Goal: Information Seeking & Learning: Check status

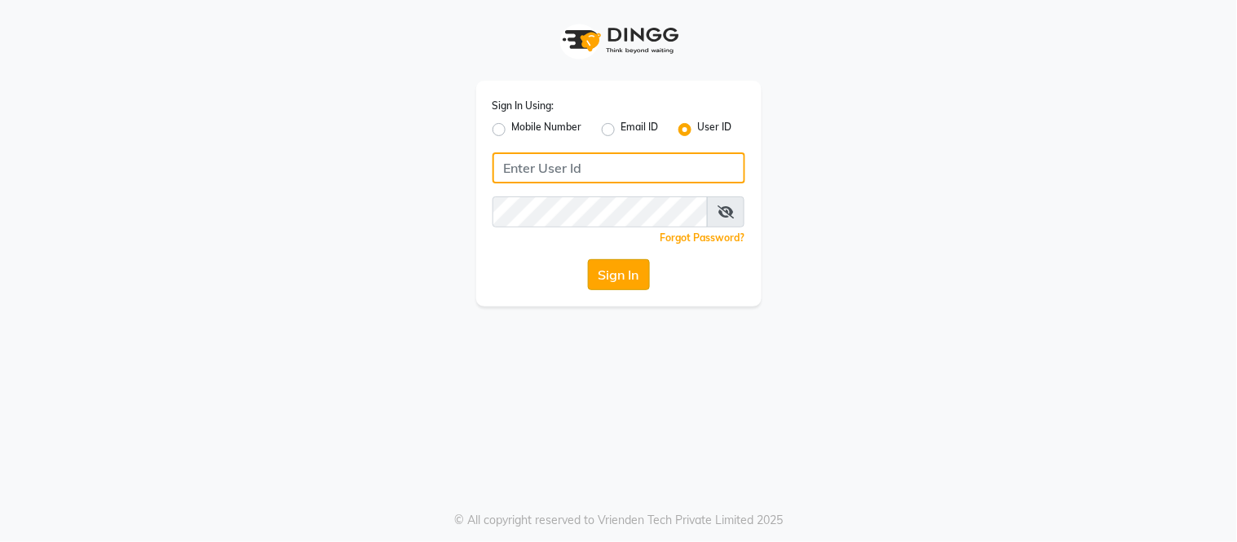
type input "samaaras@123"
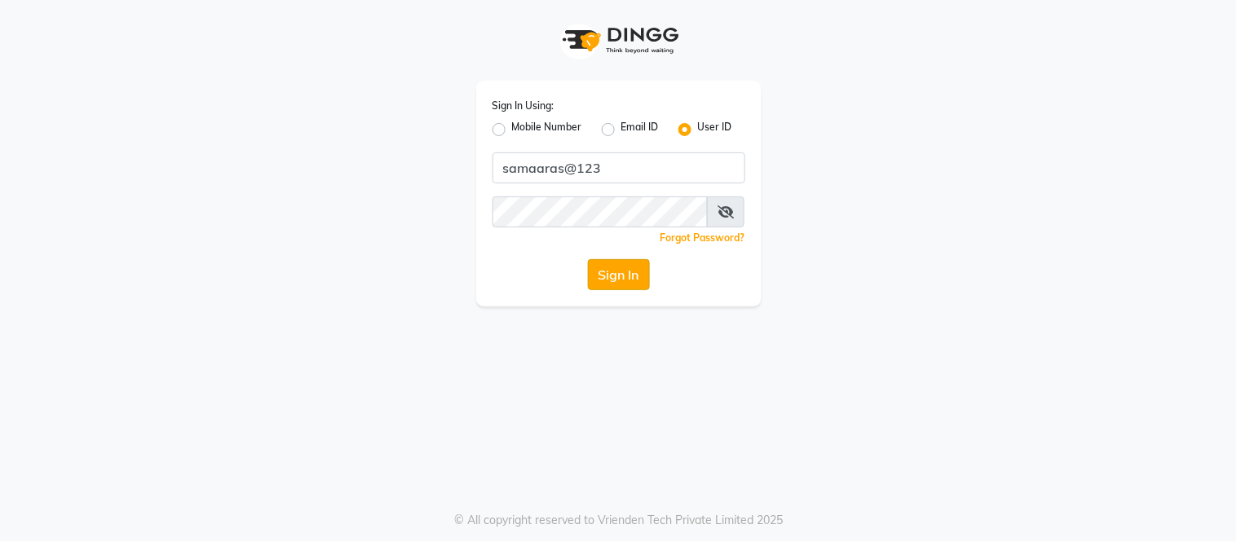
click at [609, 280] on button "Sign In" at bounding box center [619, 274] width 62 height 31
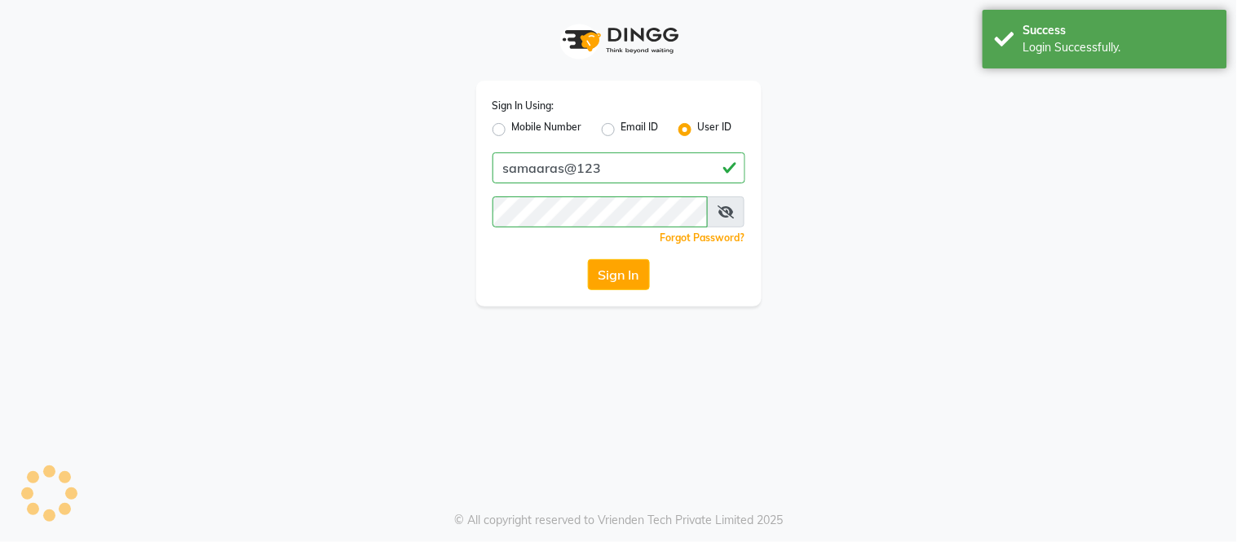
select select "4525"
select select "service"
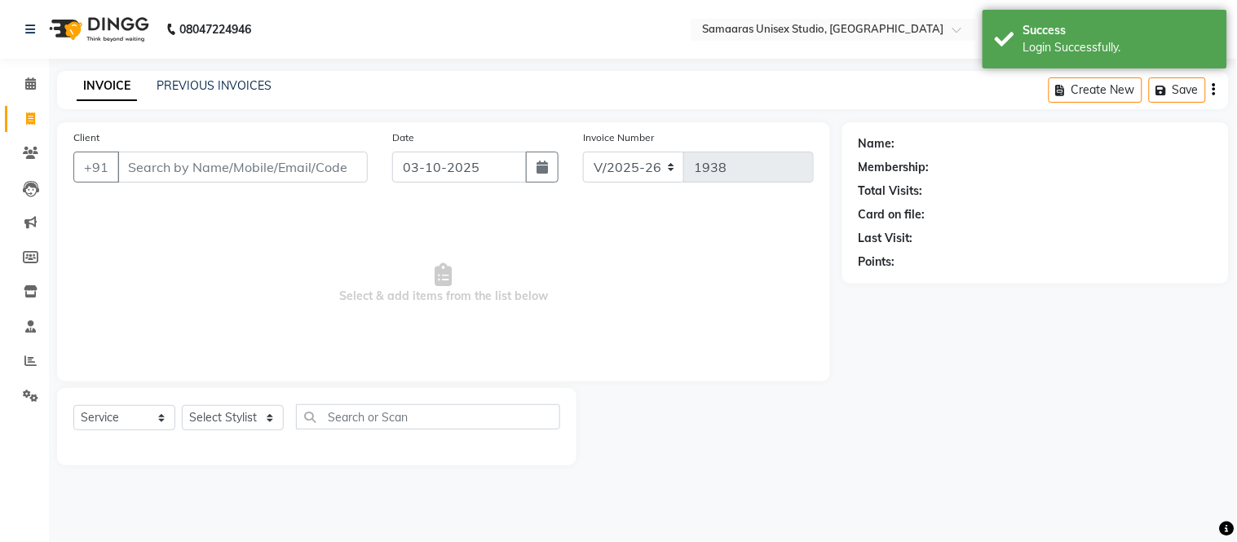
drag, startPoint x: 280, startPoint y: 170, endPoint x: 289, endPoint y: 168, distance: 9.9
click at [289, 168] on input "Client" at bounding box center [242, 167] width 250 height 31
click at [546, 156] on button "button" at bounding box center [542, 167] width 33 height 31
select select "10"
select select "2025"
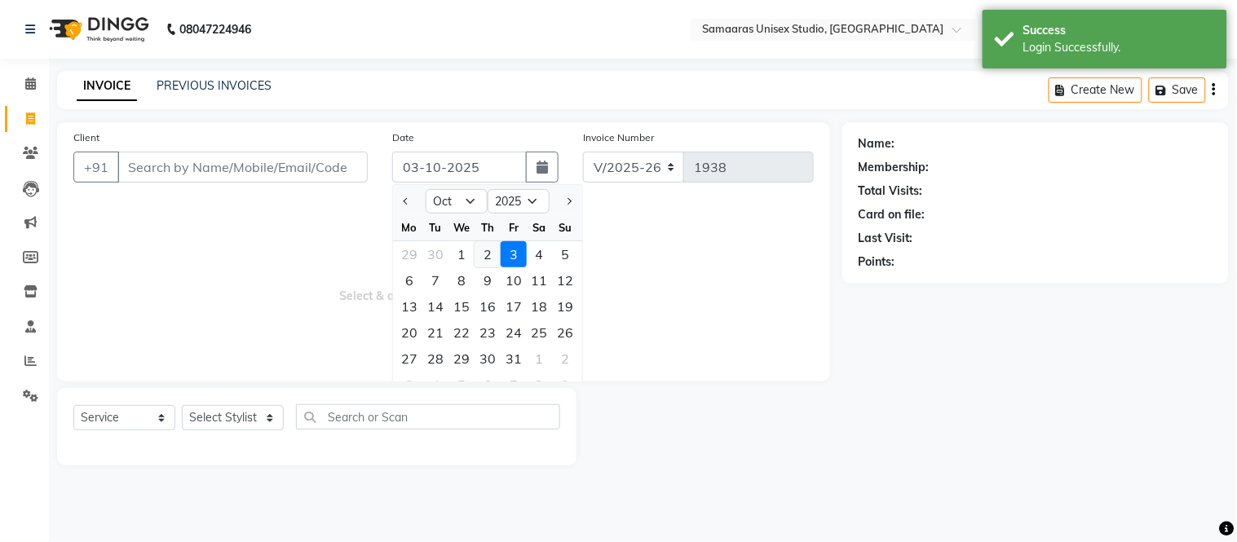
click at [486, 245] on div "2" at bounding box center [487, 254] width 26 height 26
type input "02-10-2025"
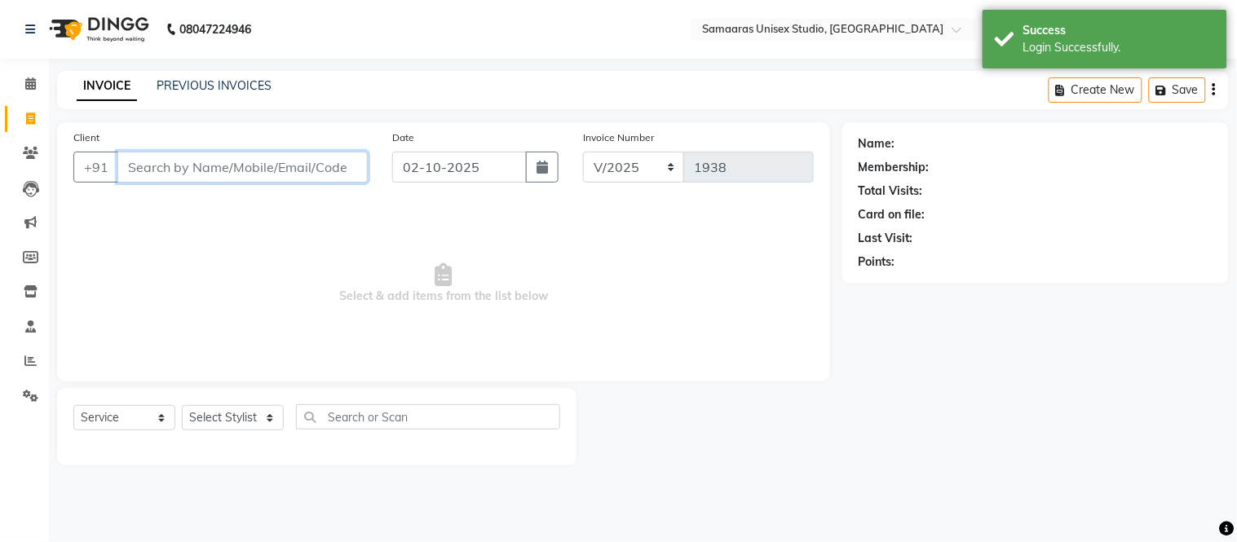
click at [330, 175] on input "Client" at bounding box center [242, 167] width 250 height 31
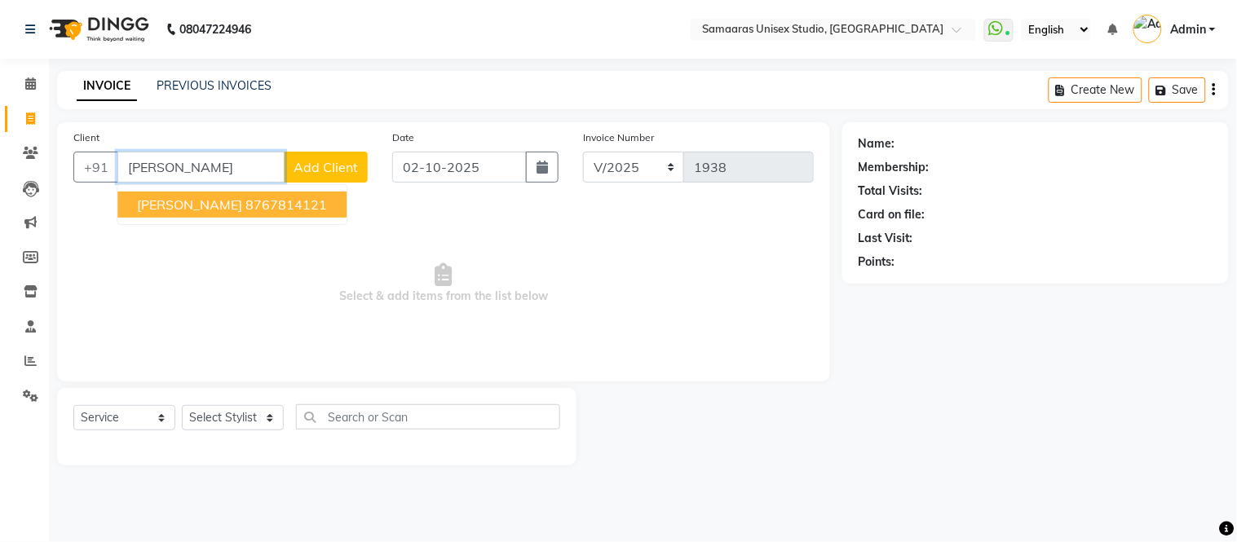
click at [245, 200] on ngb-highlight "8767814121" at bounding box center [286, 204] width 82 height 16
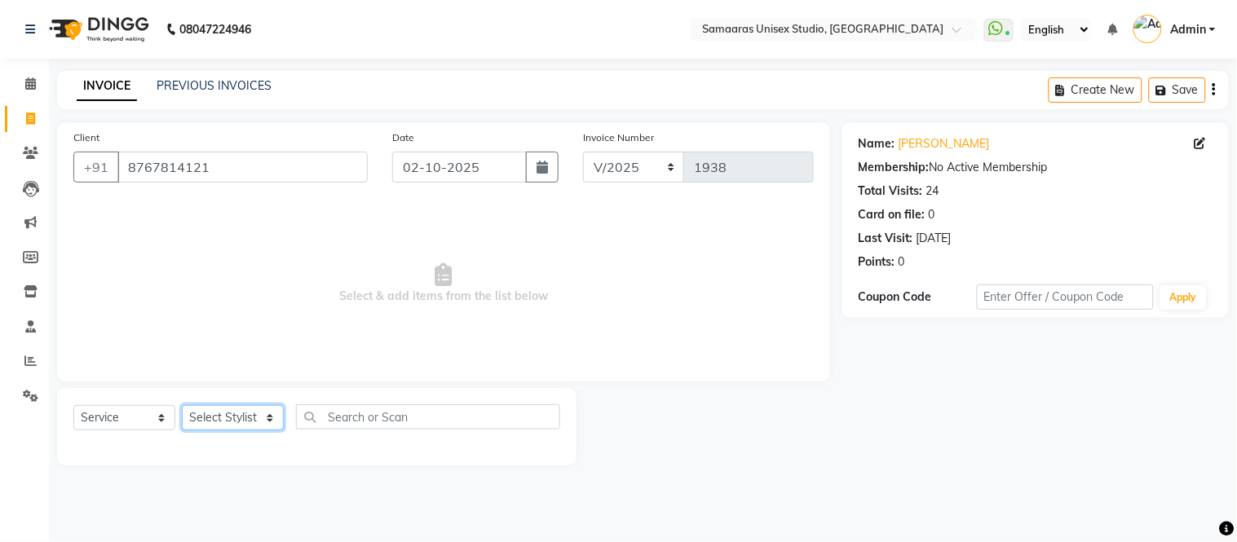
drag, startPoint x: 249, startPoint y: 418, endPoint x: 259, endPoint y: 406, distance: 16.2
click at [249, 418] on select "Select Stylist Front Desk junaid Kajal [PERSON_NAME] [PERSON_NAME]" at bounding box center [233, 417] width 102 height 25
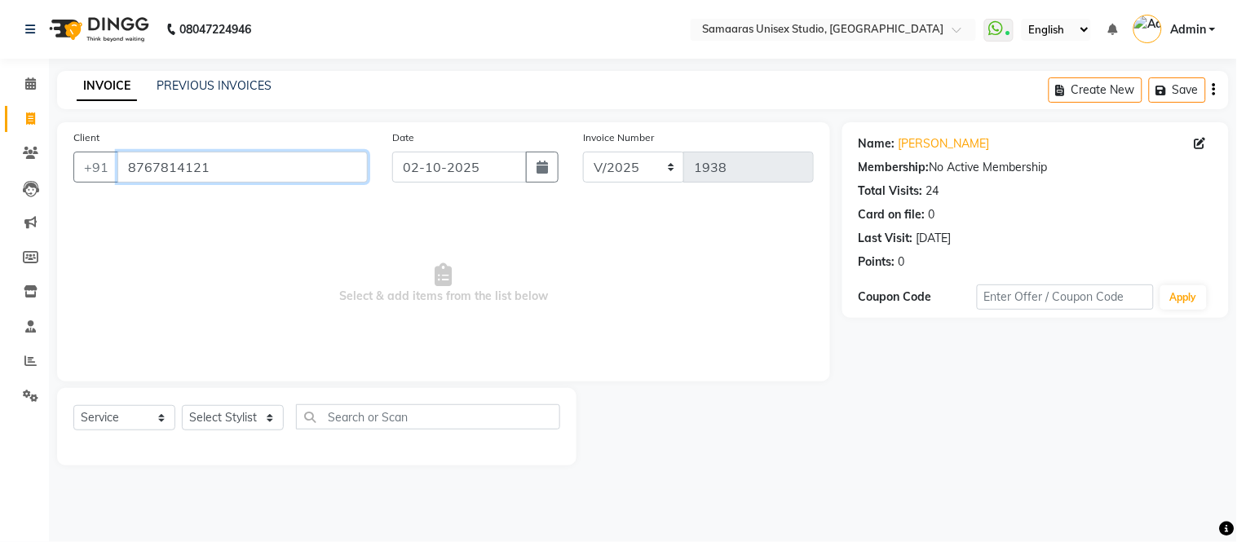
click at [258, 161] on input "8767814121" at bounding box center [242, 167] width 250 height 31
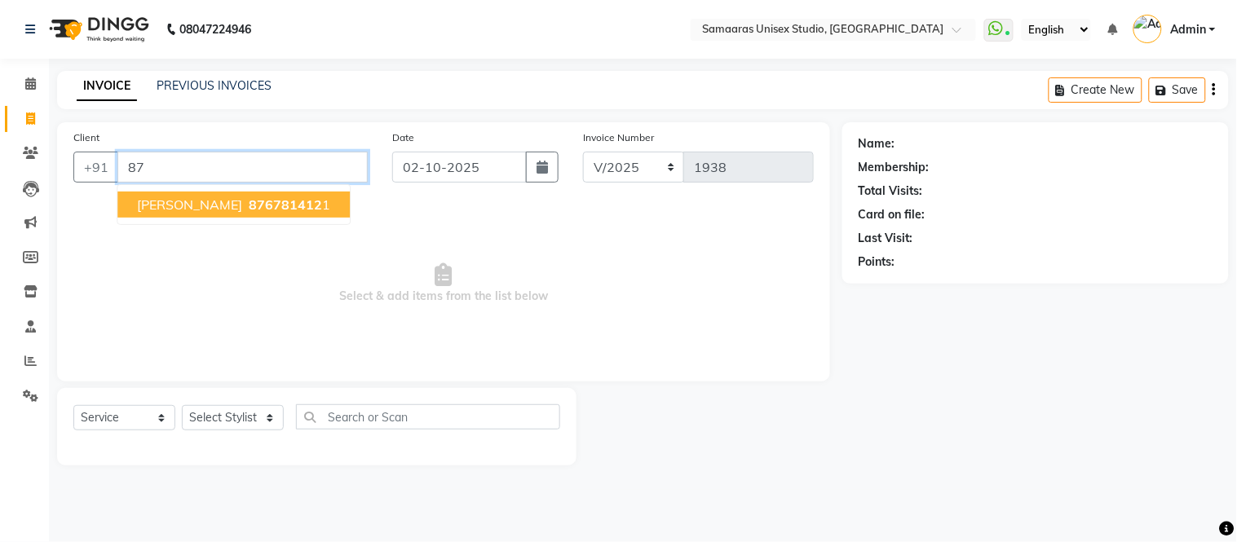
type input "8"
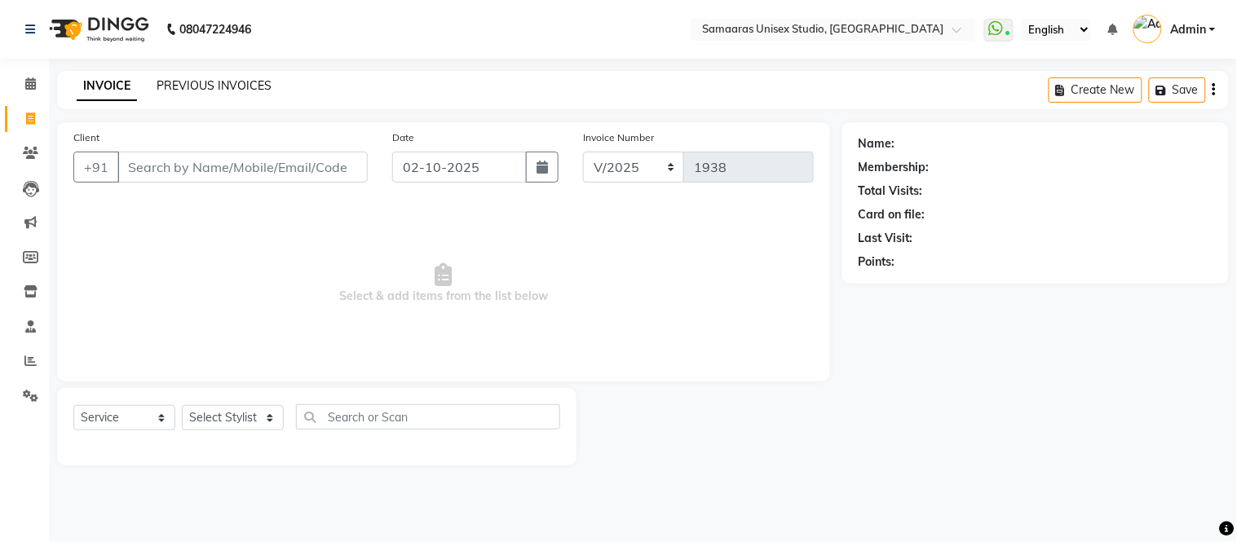
click at [182, 84] on link "PREVIOUS INVOICES" at bounding box center [214, 85] width 115 height 15
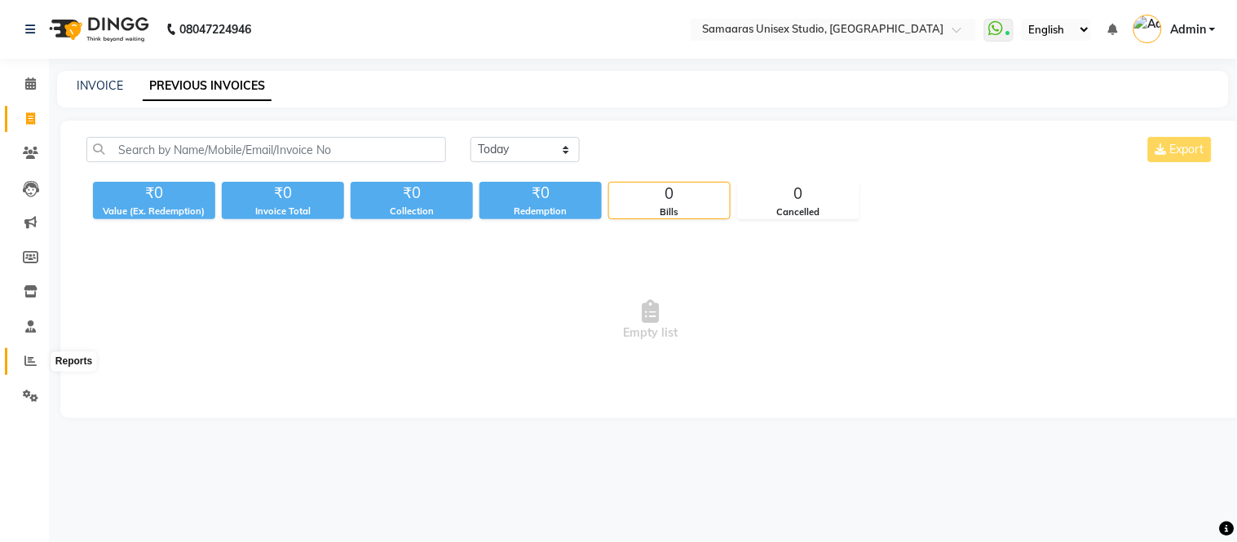
click at [39, 362] on span at bounding box center [30, 361] width 29 height 19
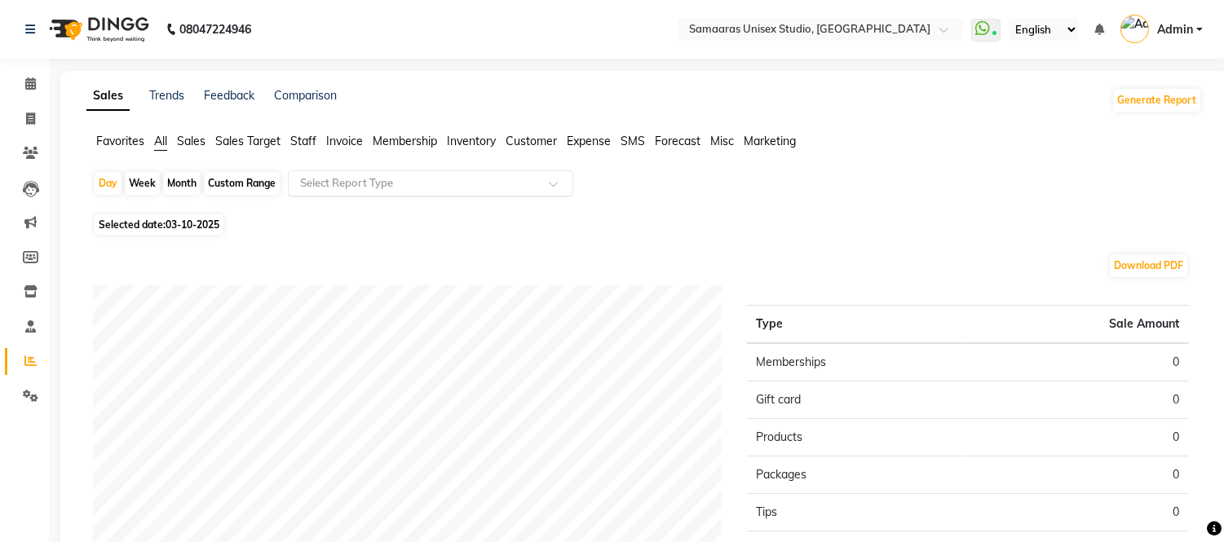
click at [355, 185] on input "text" at bounding box center [414, 183] width 235 height 16
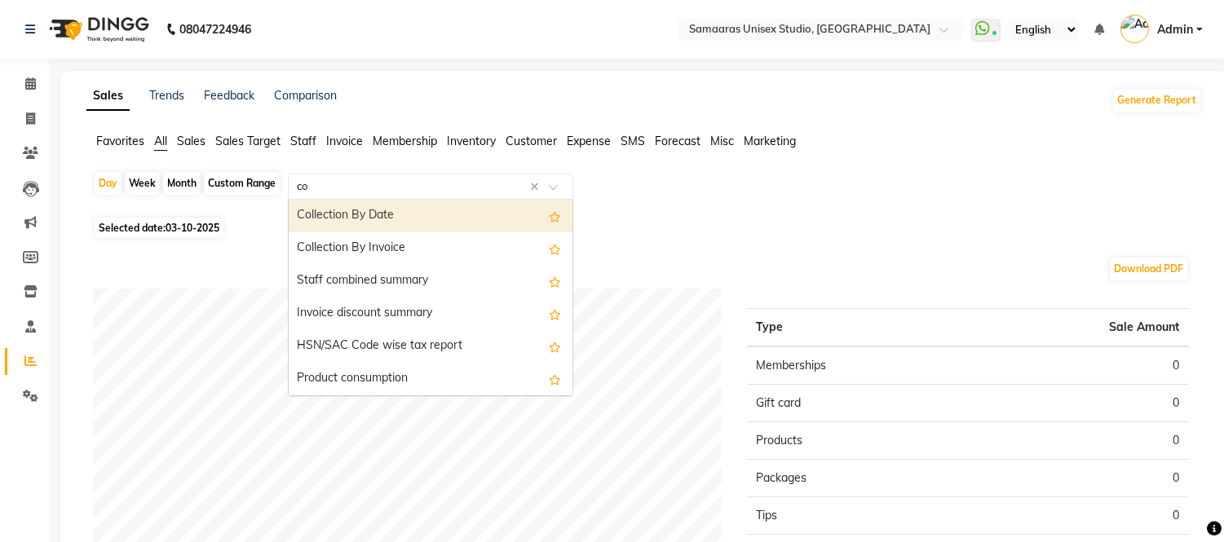
type input "com"
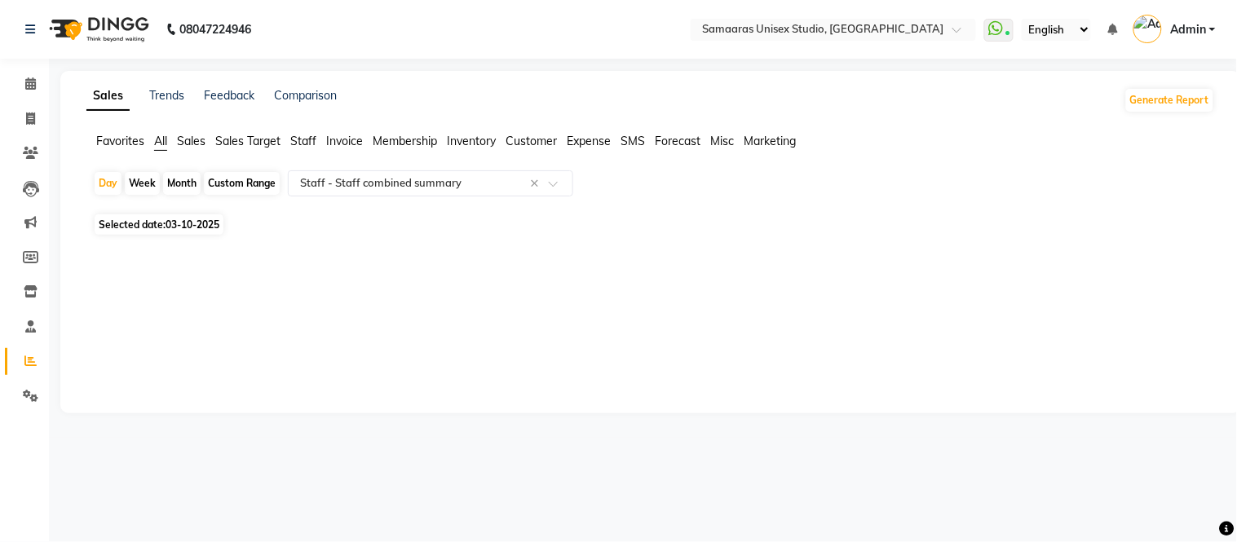
click at [237, 183] on div "Custom Range" at bounding box center [242, 183] width 76 height 23
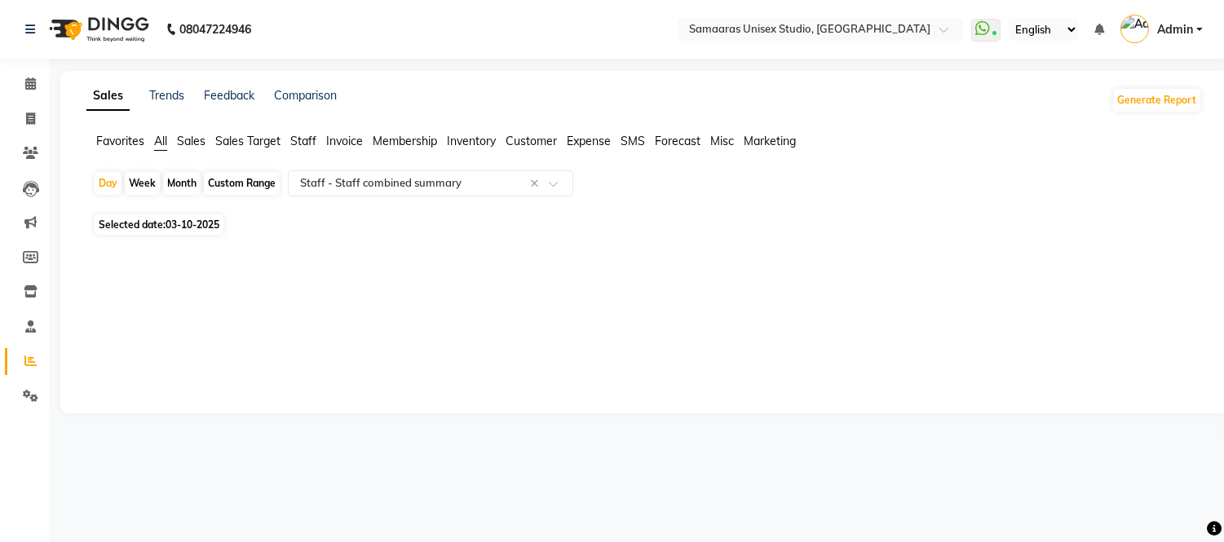
select select "10"
select select "2025"
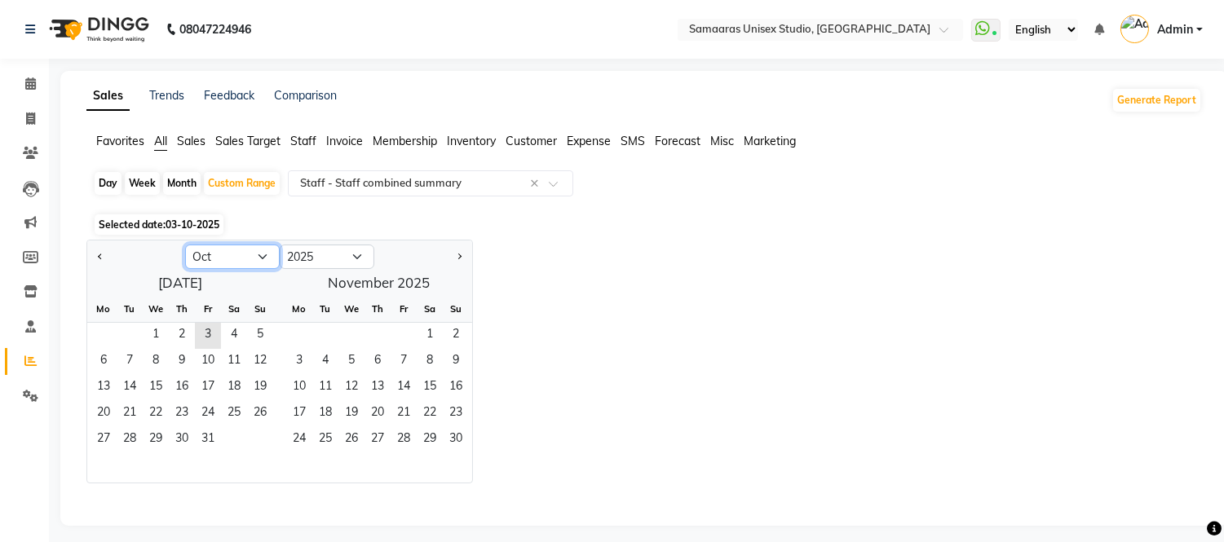
click at [204, 257] on select "Jan Feb Mar Apr May Jun [DATE] Aug Sep Oct Nov Dec" at bounding box center [232, 257] width 95 height 24
select select "9"
click at [185, 245] on select "Jan Feb Mar Apr May Jun [DATE] Aug Sep Oct Nov Dec" at bounding box center [232, 257] width 95 height 24
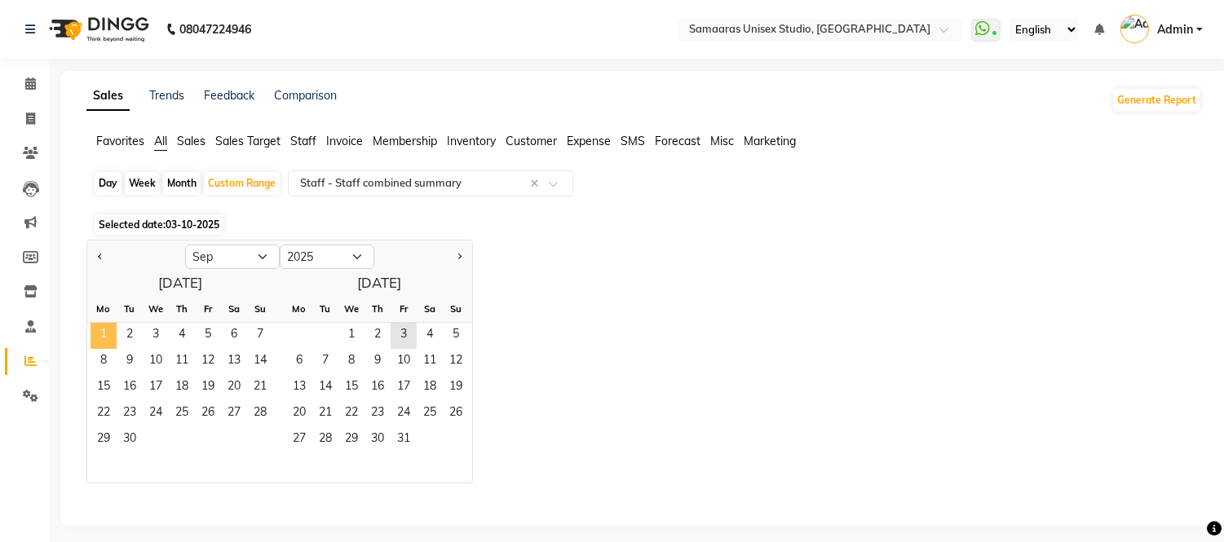
click at [109, 328] on span "1" at bounding box center [103, 336] width 26 height 26
click at [129, 442] on span "30" at bounding box center [130, 440] width 26 height 26
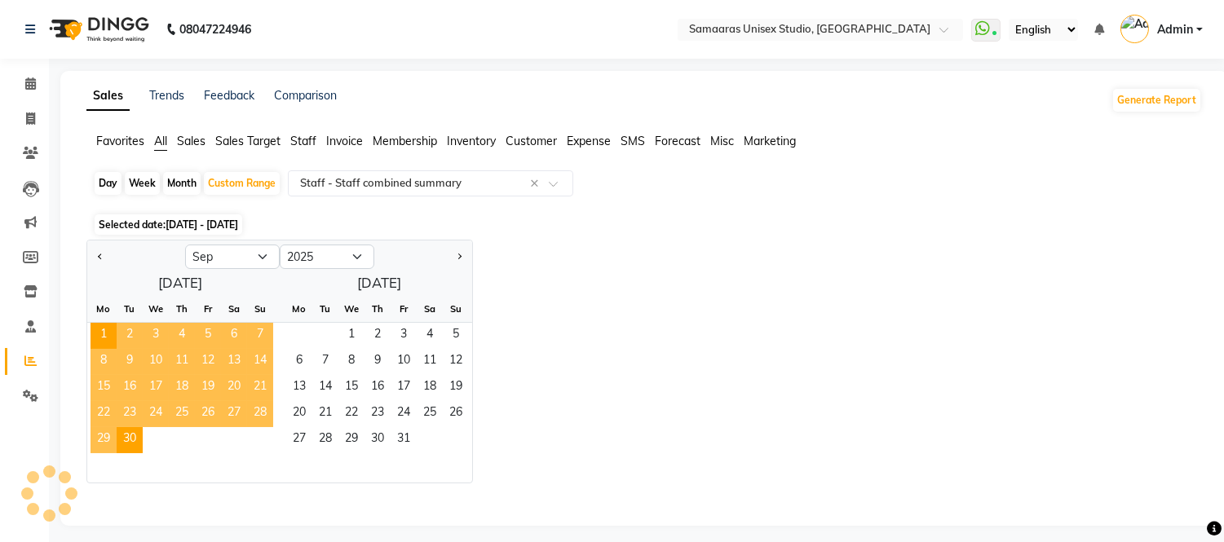
select select "full_report"
select select "csv"
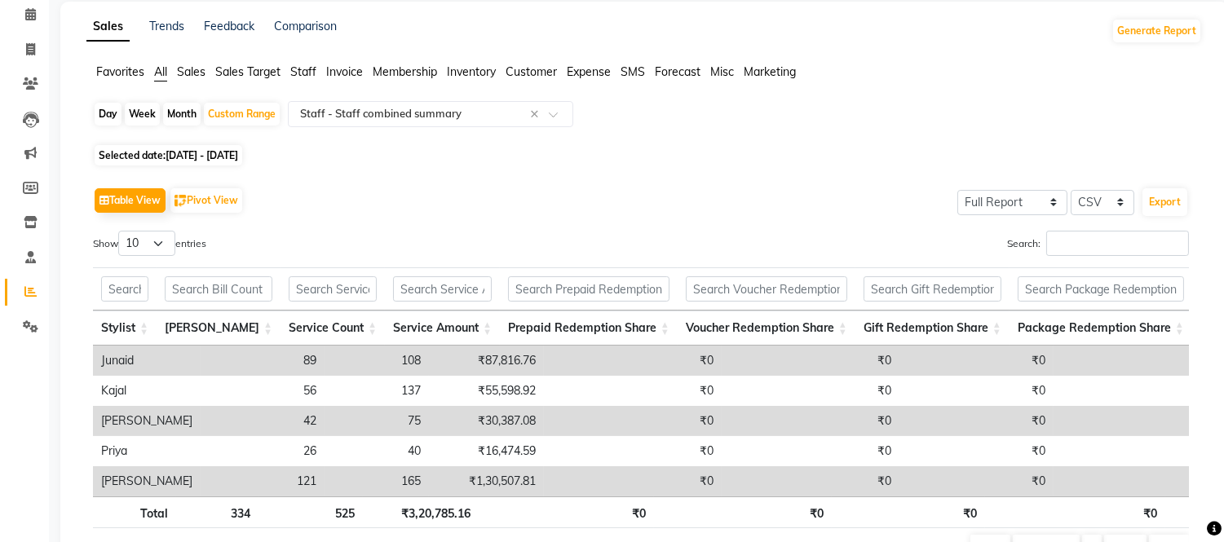
scroll to position [174, 0]
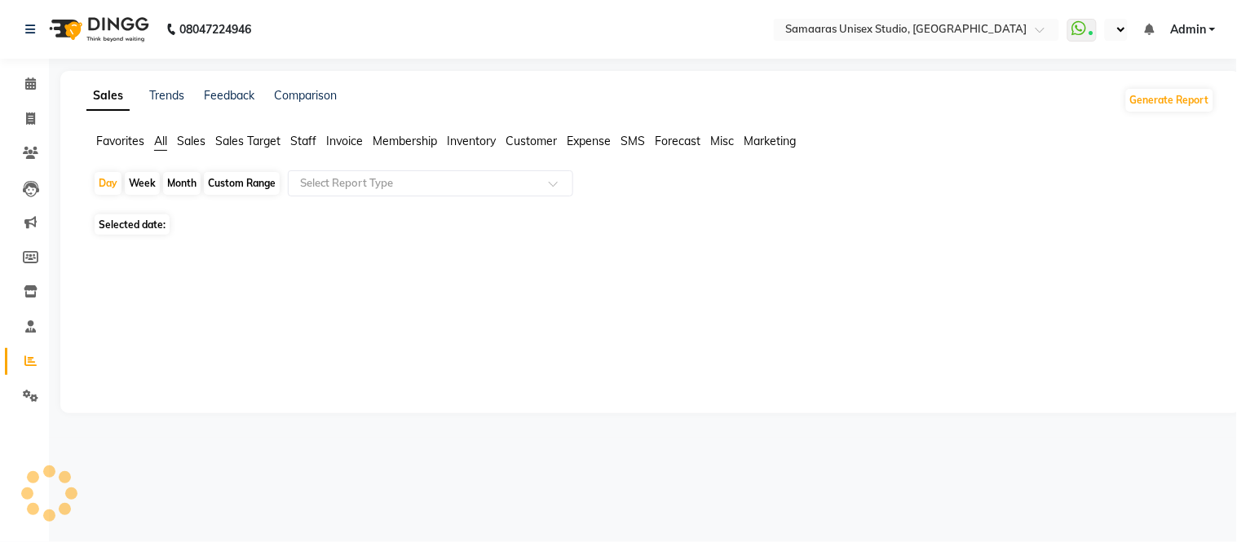
select select "en"
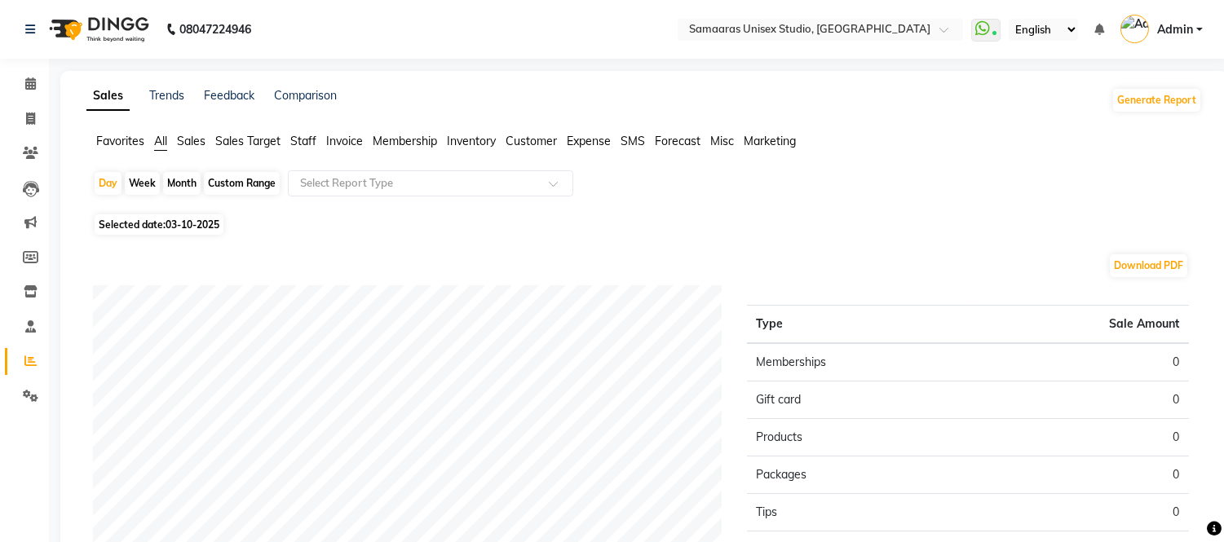
click at [129, 31] on img at bounding box center [98, 30] width 112 height 46
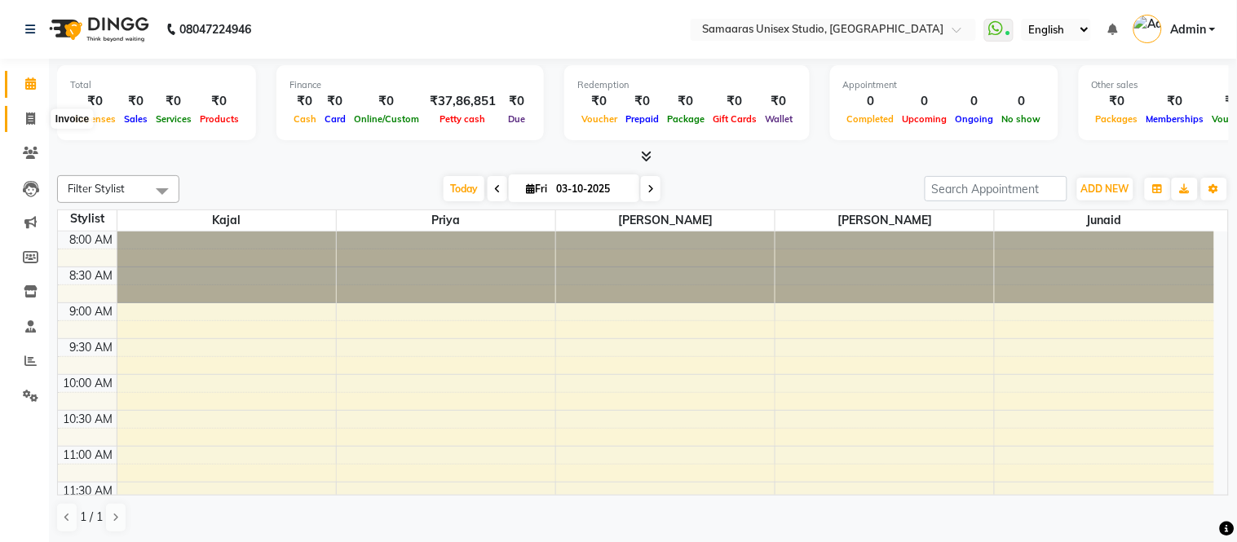
click at [33, 117] on icon at bounding box center [30, 119] width 9 height 12
select select "service"
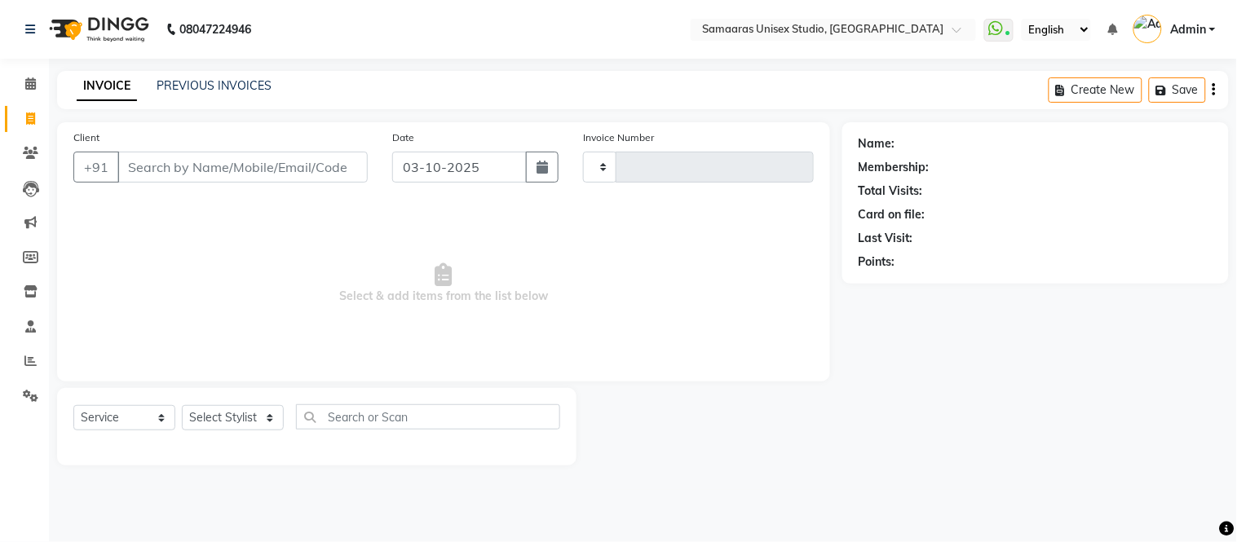
type input "1938"
select select "4525"
click at [541, 174] on button "button" at bounding box center [542, 167] width 33 height 31
select select "10"
select select "2025"
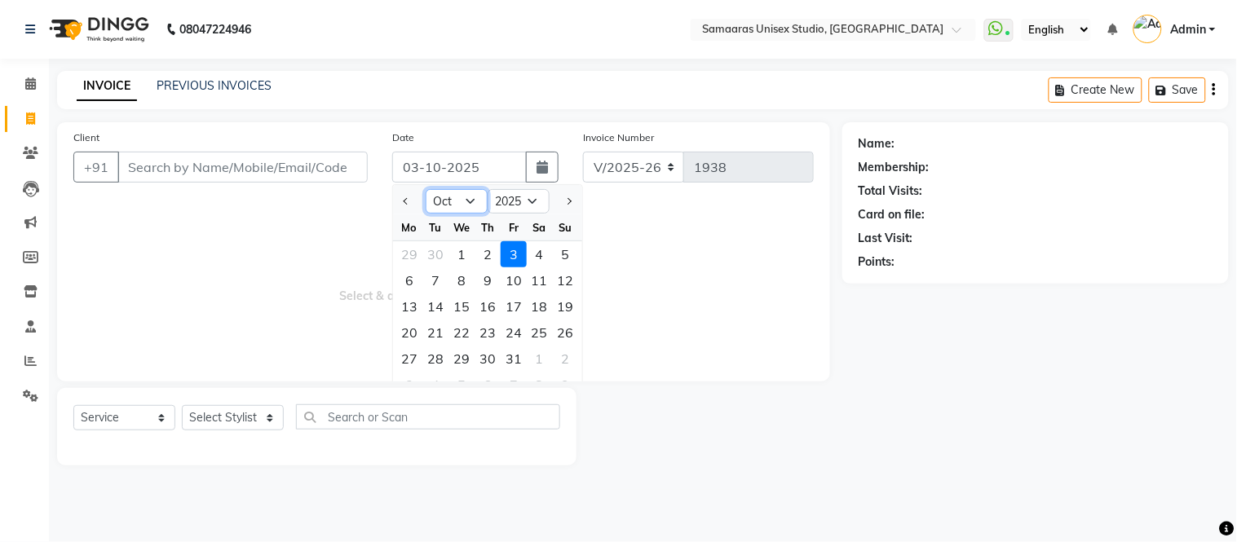
click at [469, 202] on select "Jan Feb Mar Apr May Jun [DATE] Aug Sep Oct Nov Dec" at bounding box center [457, 201] width 62 height 24
select select "9"
click at [426, 189] on select "Jan Feb Mar Apr May Jun [DATE] Aug Sep Oct Nov Dec" at bounding box center [457, 201] width 62 height 24
click at [403, 255] on div "1" at bounding box center [409, 254] width 26 height 26
type input "01-09-2025"
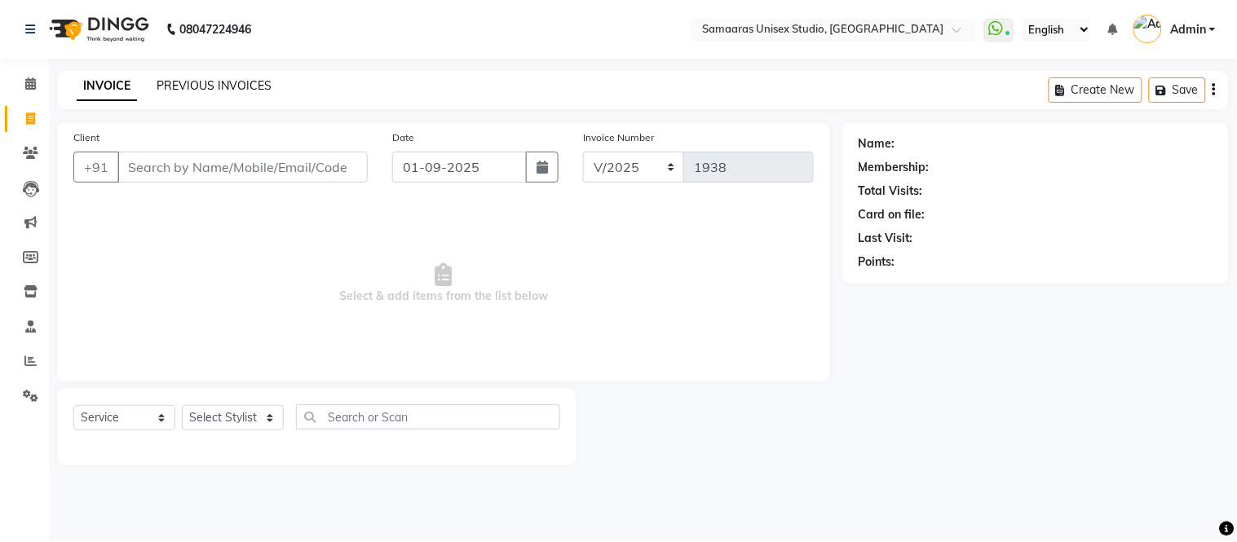
click at [253, 80] on link "PREVIOUS INVOICES" at bounding box center [214, 85] width 115 height 15
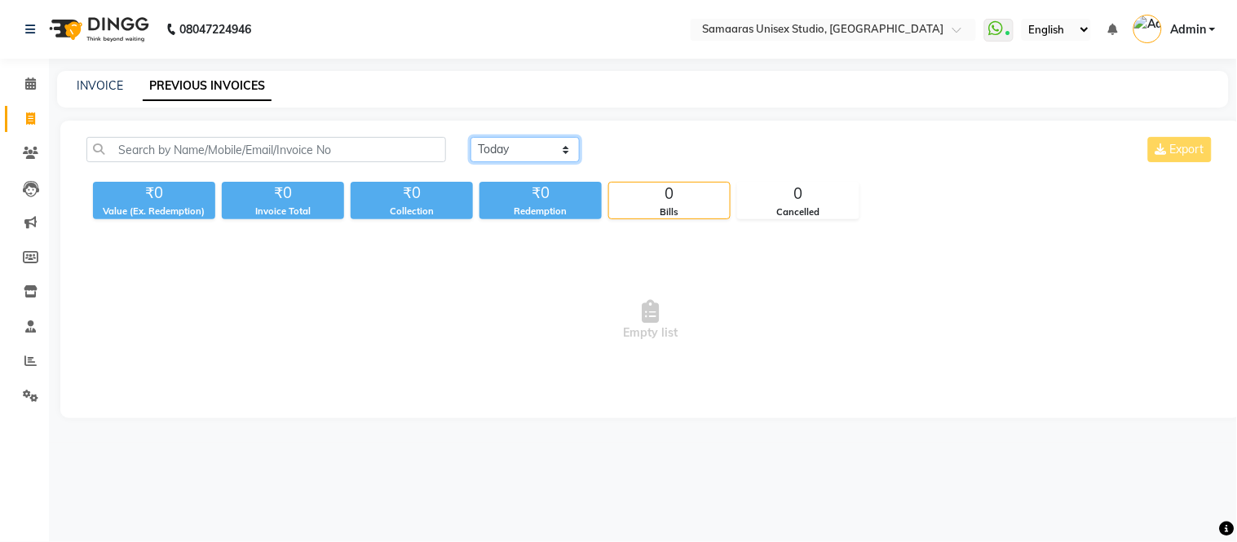
click at [548, 151] on select "Today Yesterday Custom Range" at bounding box center [524, 149] width 109 height 25
select select "range"
click at [470, 137] on select "Today Yesterday Custom Range" at bounding box center [524, 149] width 109 height 25
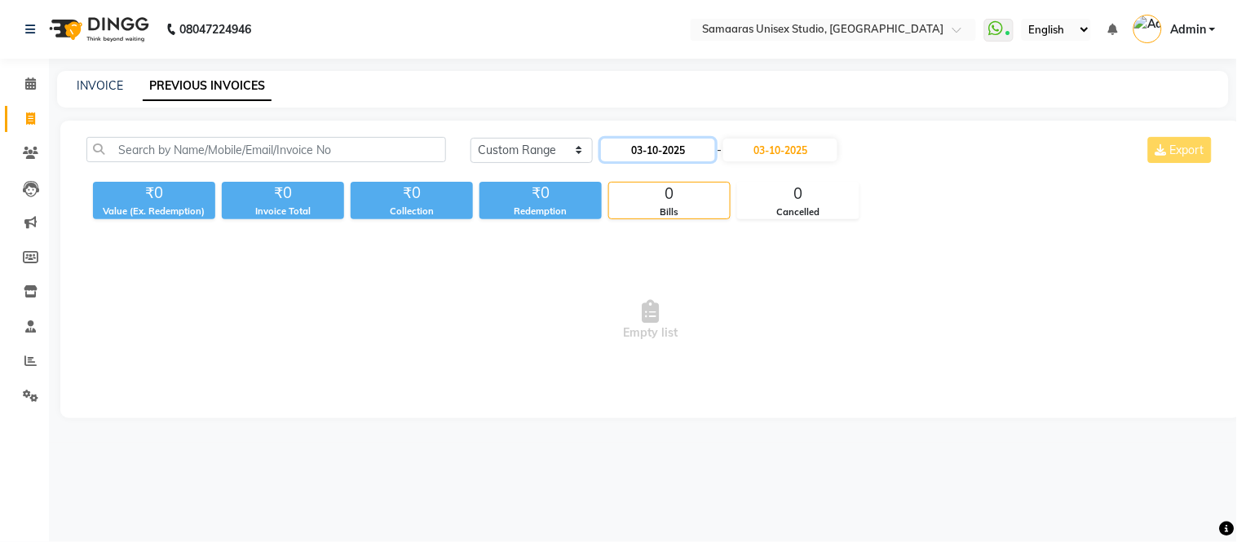
click at [670, 155] on input "03-10-2025" at bounding box center [658, 150] width 114 height 23
select select "10"
select select "2025"
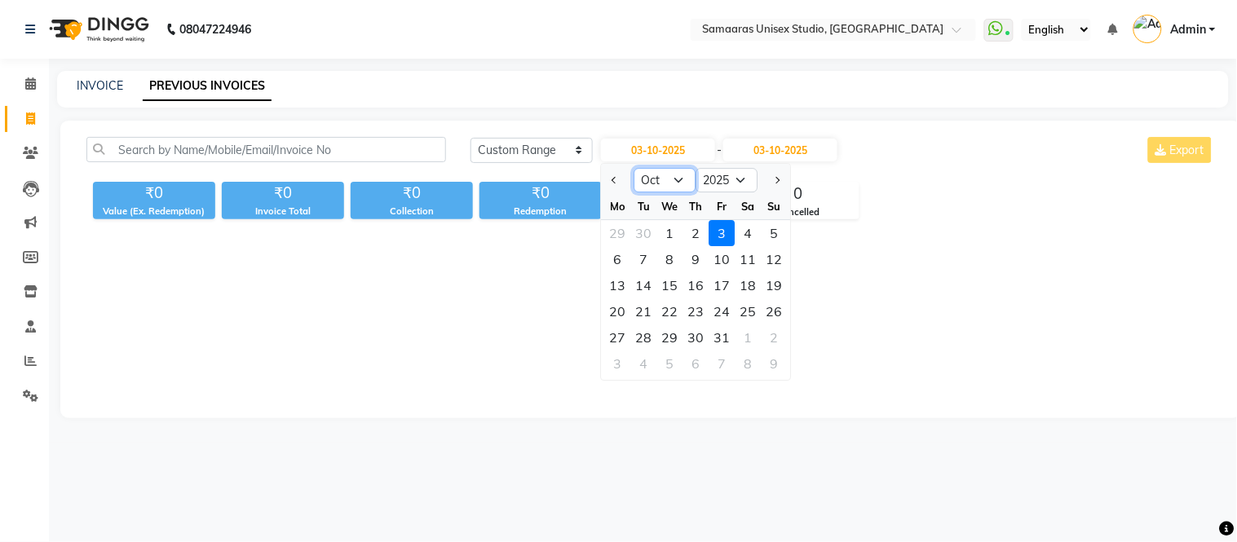
click at [669, 175] on select "Jan Feb Mar Apr May Jun [DATE] Aug Sep Oct Nov Dec" at bounding box center [665, 180] width 62 height 24
select select "9"
click at [634, 168] on select "Jan Feb Mar Apr May Jun [DATE] Aug Sep Oct Nov Dec" at bounding box center [665, 180] width 62 height 24
click at [617, 229] on div "1" at bounding box center [618, 233] width 26 height 26
type input "01-09-2025"
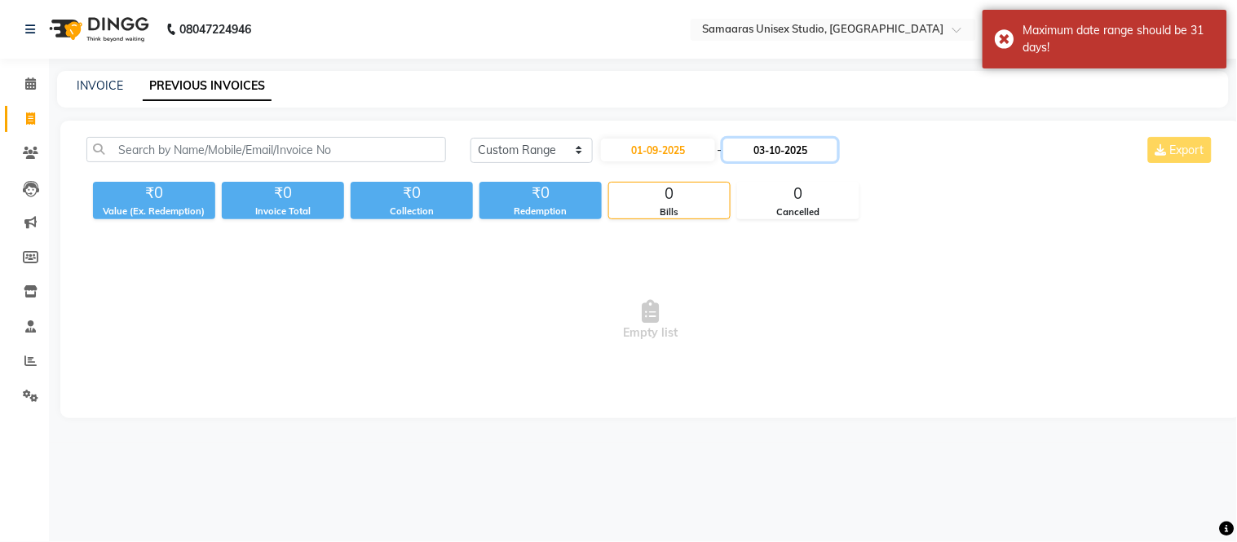
click at [817, 157] on input "03-10-2025" at bounding box center [780, 150] width 114 height 23
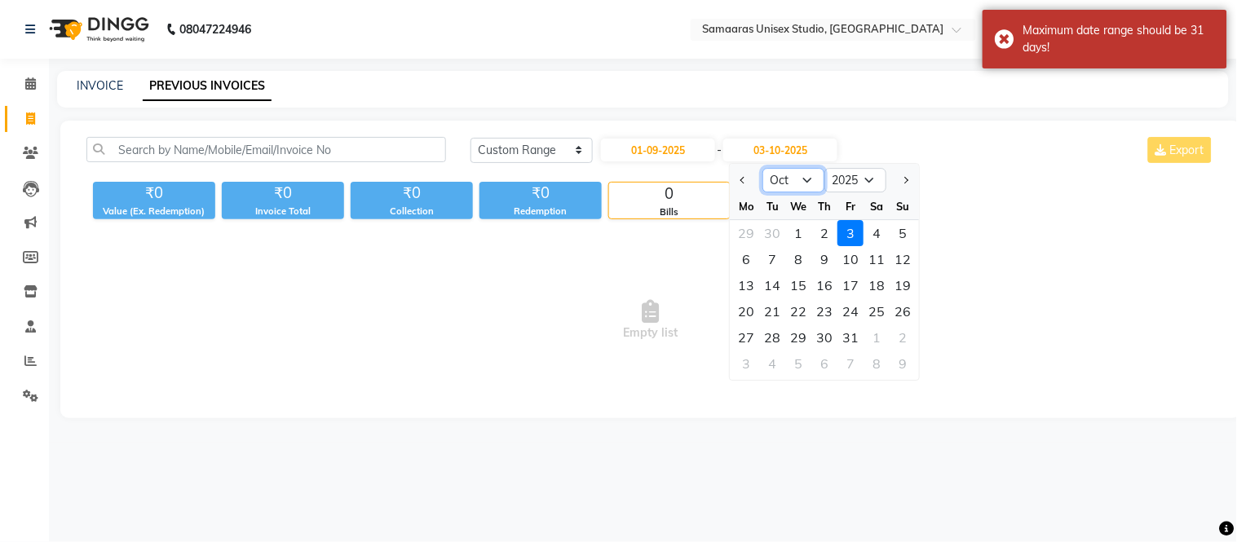
click at [810, 182] on select "Sep Oct Nov Dec" at bounding box center [794, 180] width 62 height 24
select select "9"
click at [763, 168] on select "Sep Oct Nov Dec" at bounding box center [794, 180] width 62 height 24
click at [776, 340] on div "30" at bounding box center [773, 337] width 26 height 26
type input "30-09-2025"
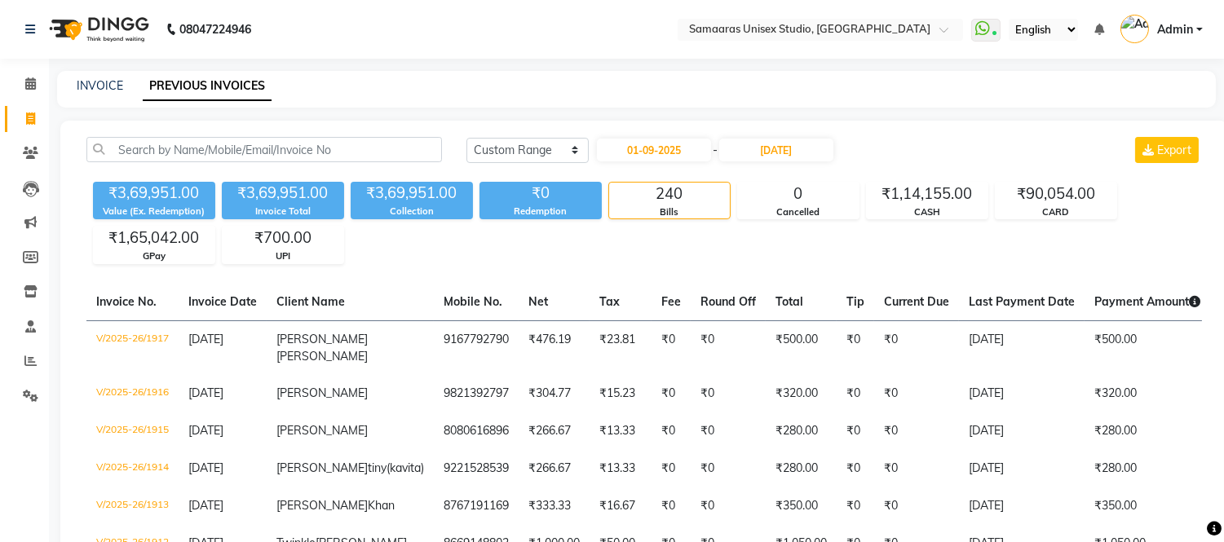
drag, startPoint x: 92, startPoint y: 35, endPoint x: 28, endPoint y: 107, distance: 96.4
click at [92, 35] on img at bounding box center [98, 30] width 112 height 46
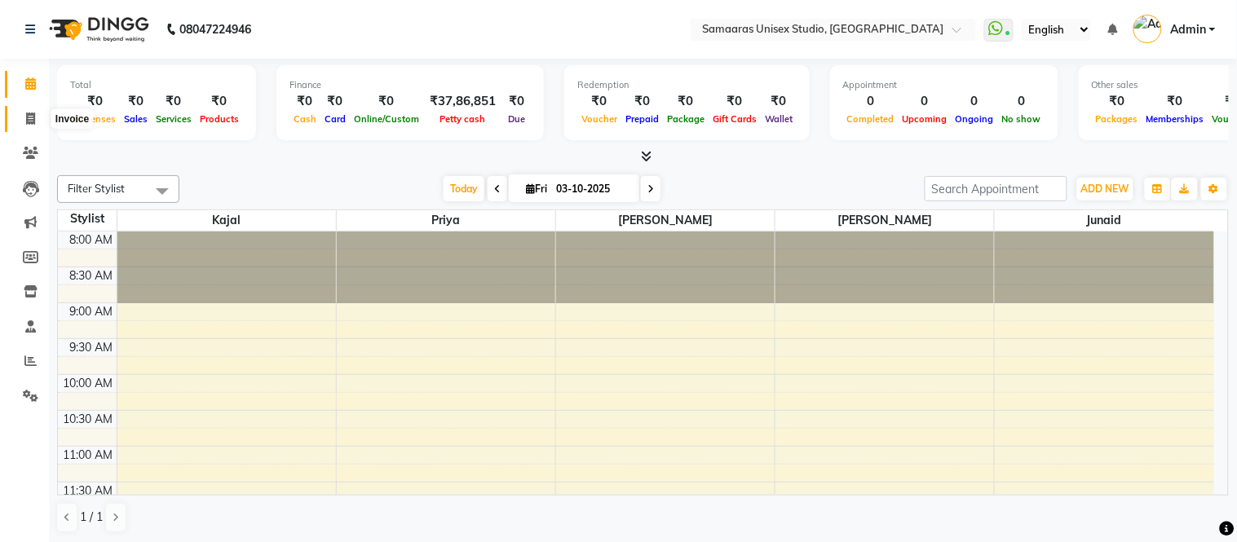
click at [16, 124] on span at bounding box center [30, 119] width 29 height 19
select select "4525"
select select "service"
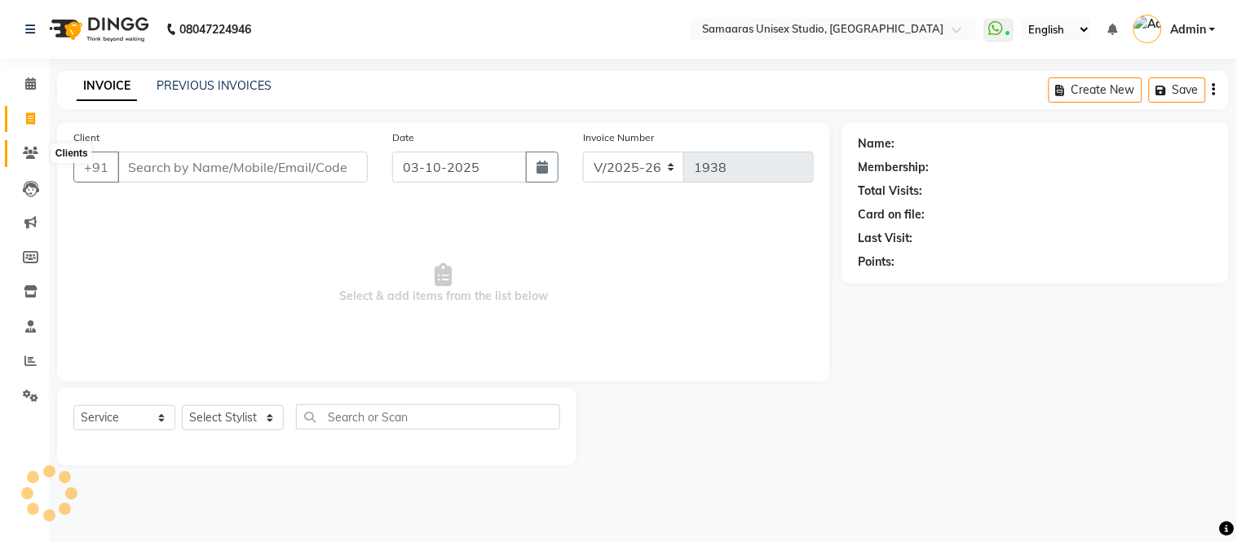
click at [29, 150] on icon at bounding box center [30, 153] width 15 height 12
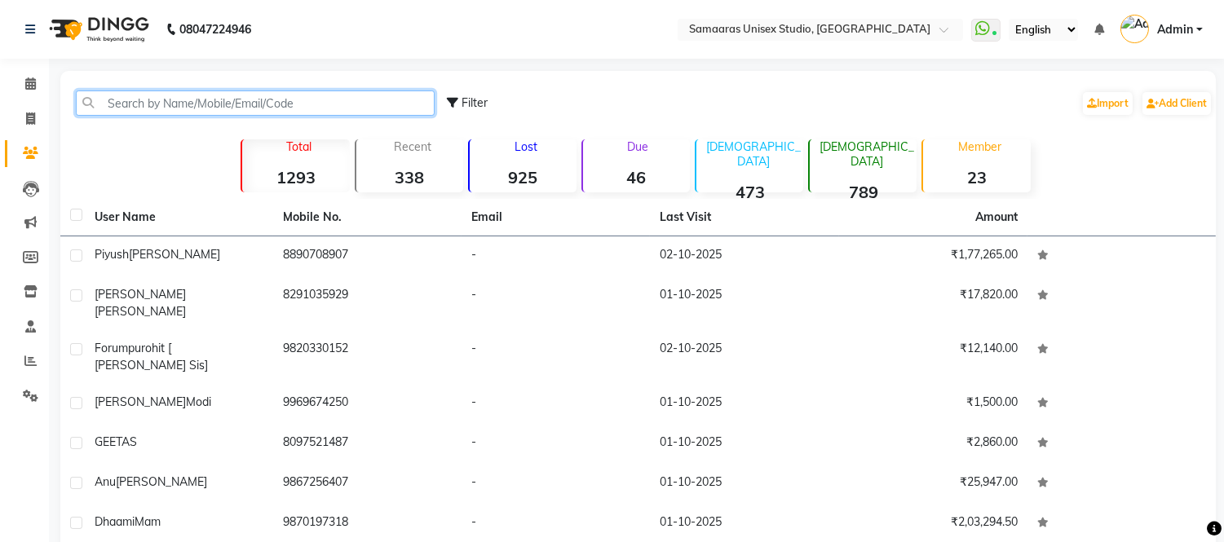
click at [224, 102] on input "text" at bounding box center [255, 102] width 359 height 25
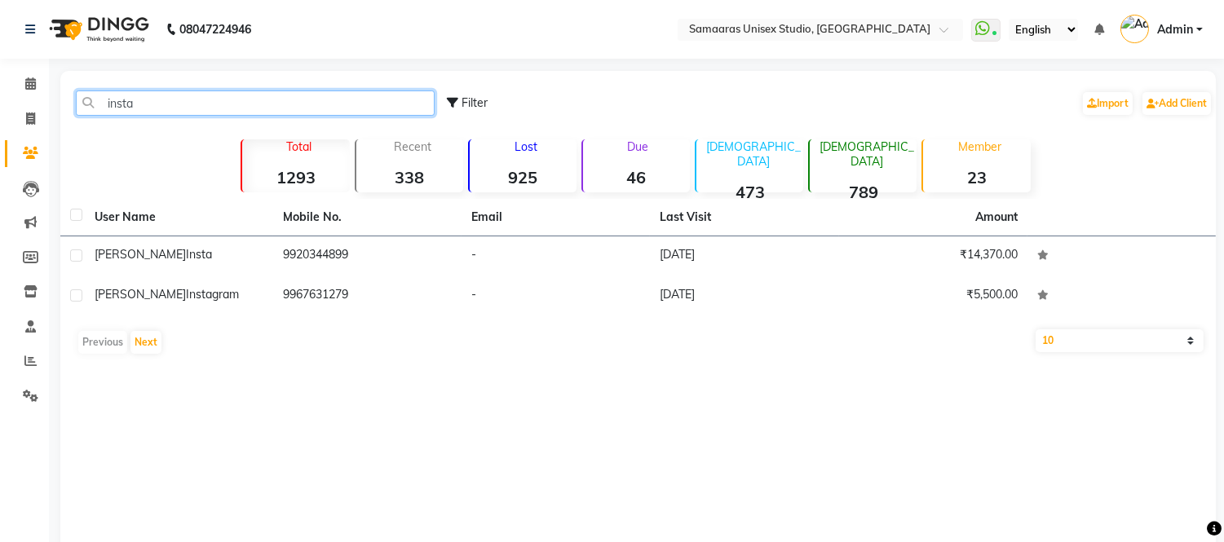
type input "insta"
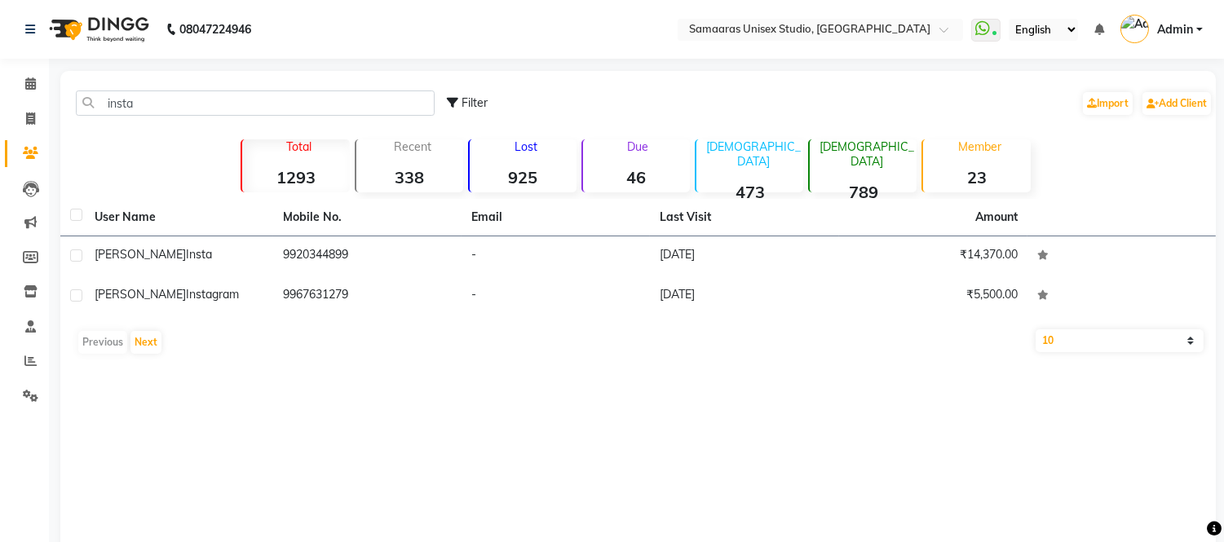
click at [110, 34] on img at bounding box center [98, 30] width 112 height 46
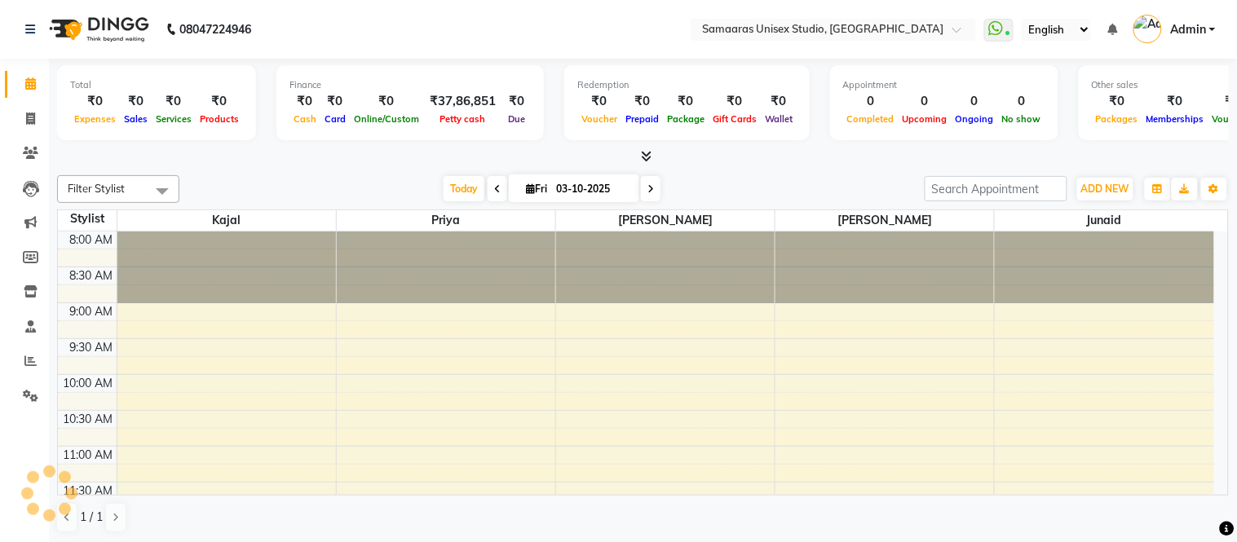
scroll to position [361, 0]
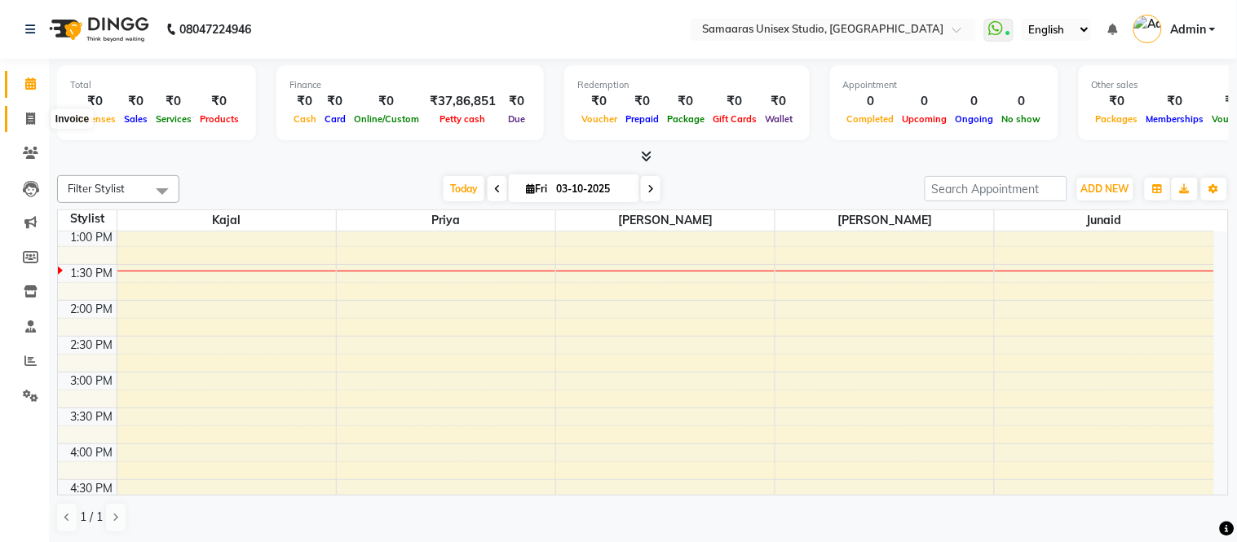
click at [27, 126] on span at bounding box center [30, 119] width 29 height 19
select select "service"
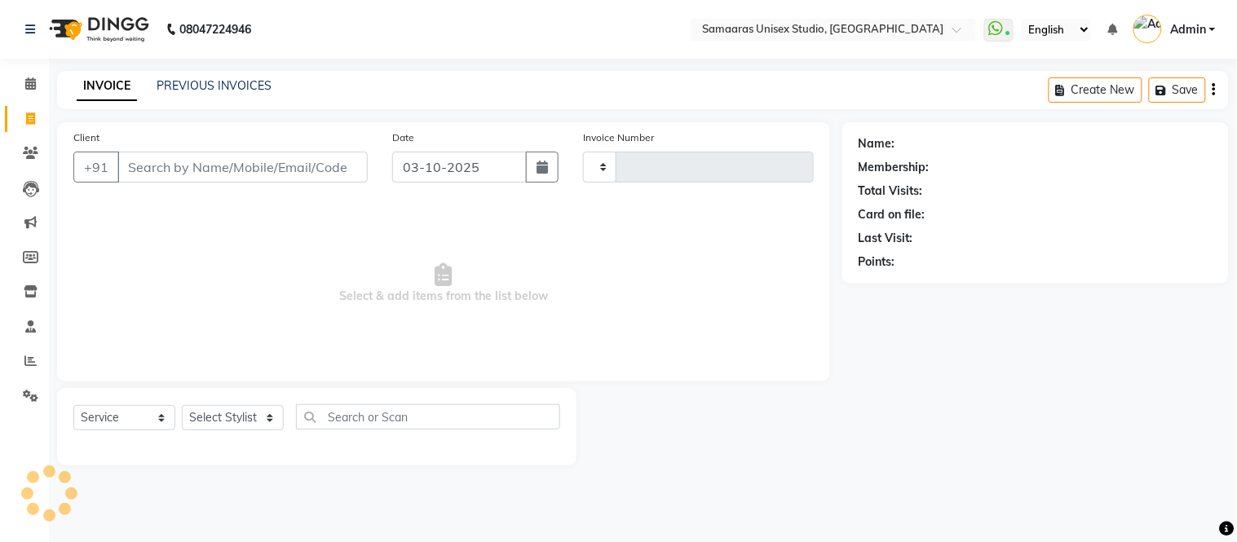
type input "1938"
select select "4525"
click at [28, 143] on link "Clients" at bounding box center [24, 153] width 39 height 27
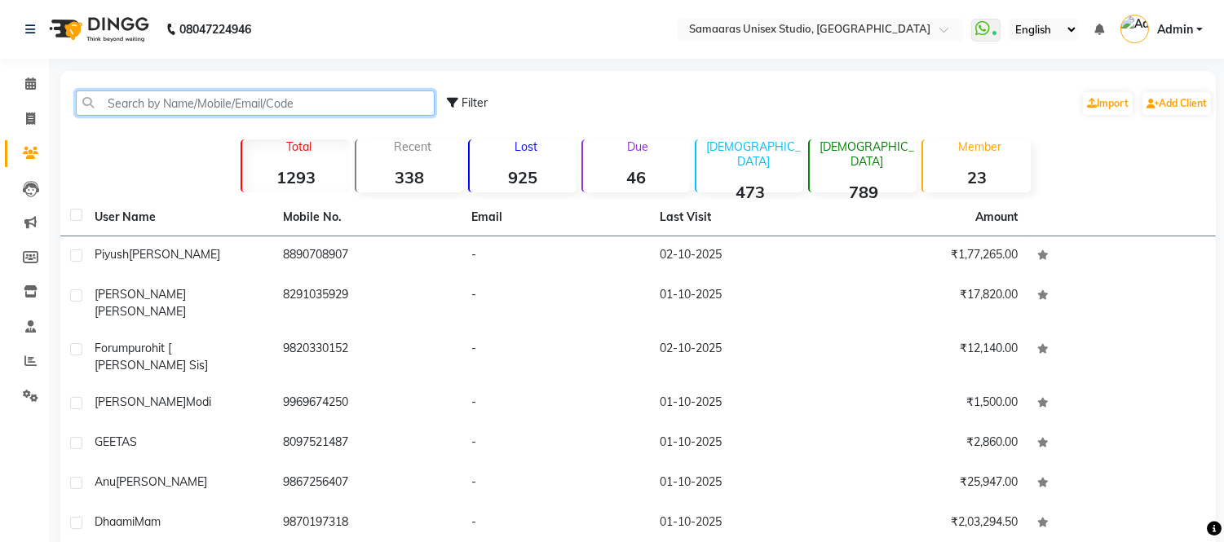
click at [245, 107] on input "text" at bounding box center [255, 102] width 359 height 25
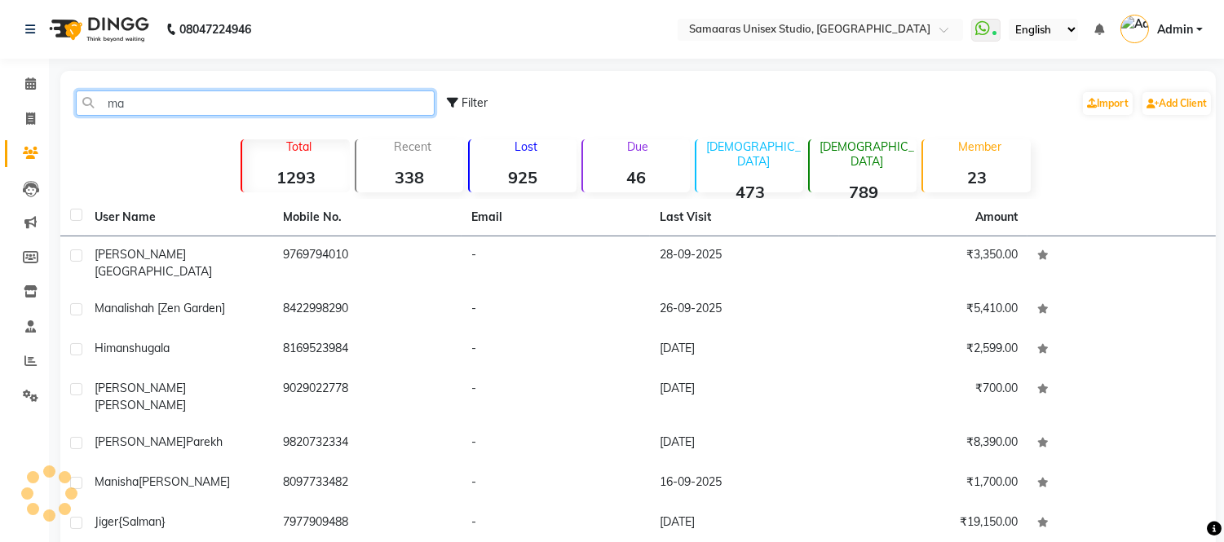
type input "m"
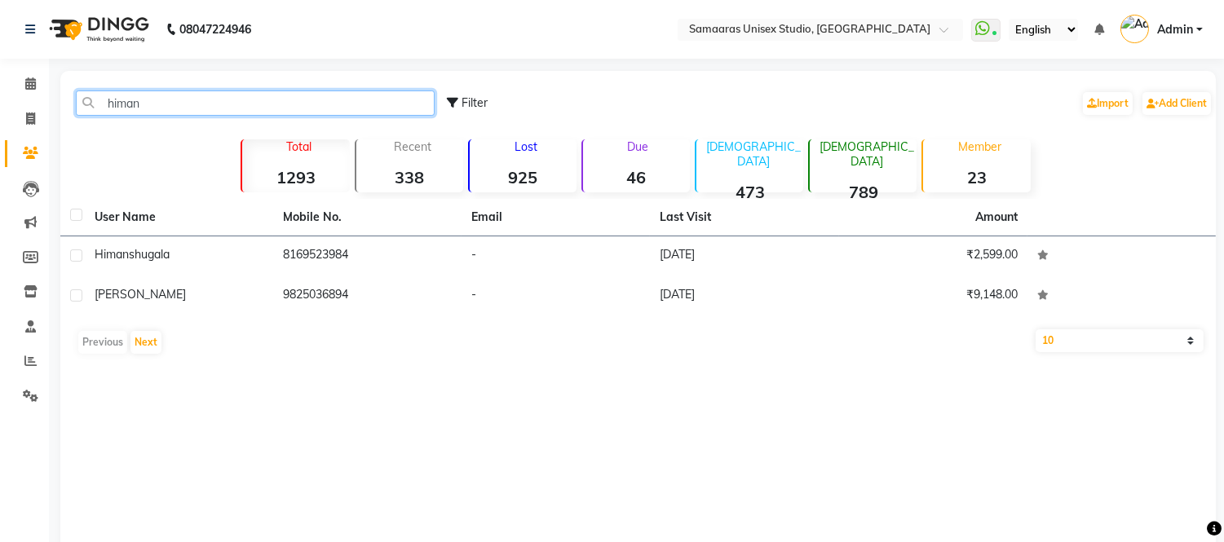
type input "himan"
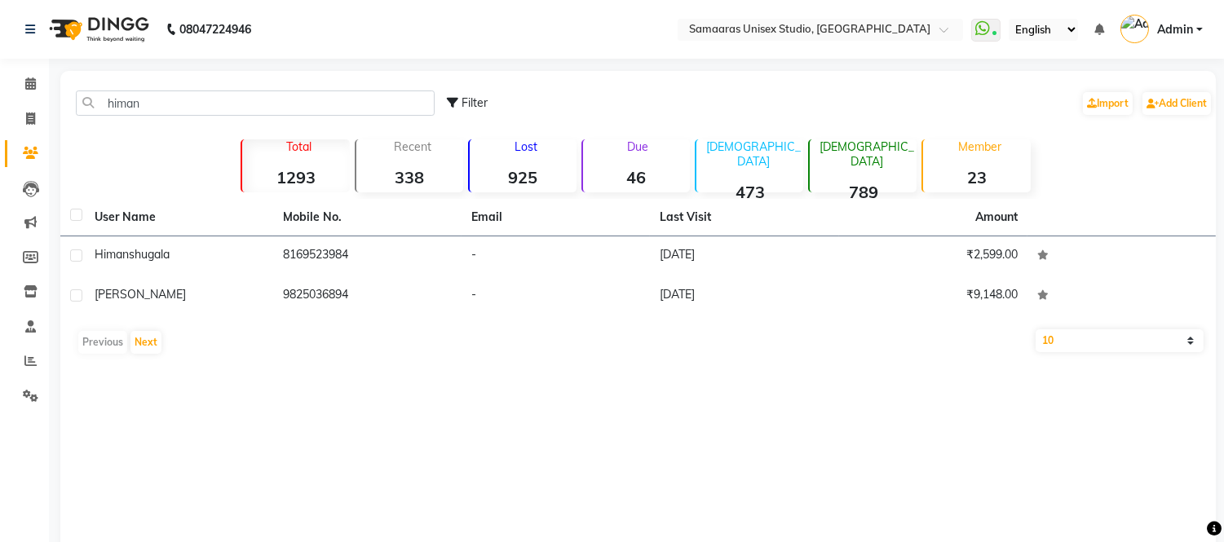
click at [76, 38] on img at bounding box center [98, 30] width 112 height 46
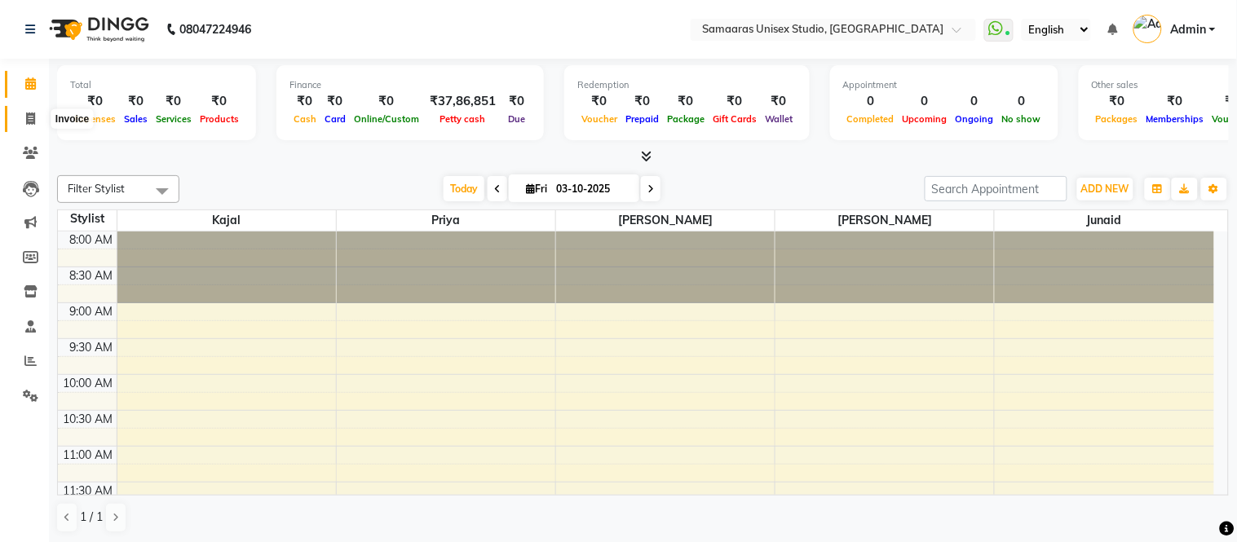
click at [24, 127] on span at bounding box center [30, 119] width 29 height 19
select select "4525"
select select "service"
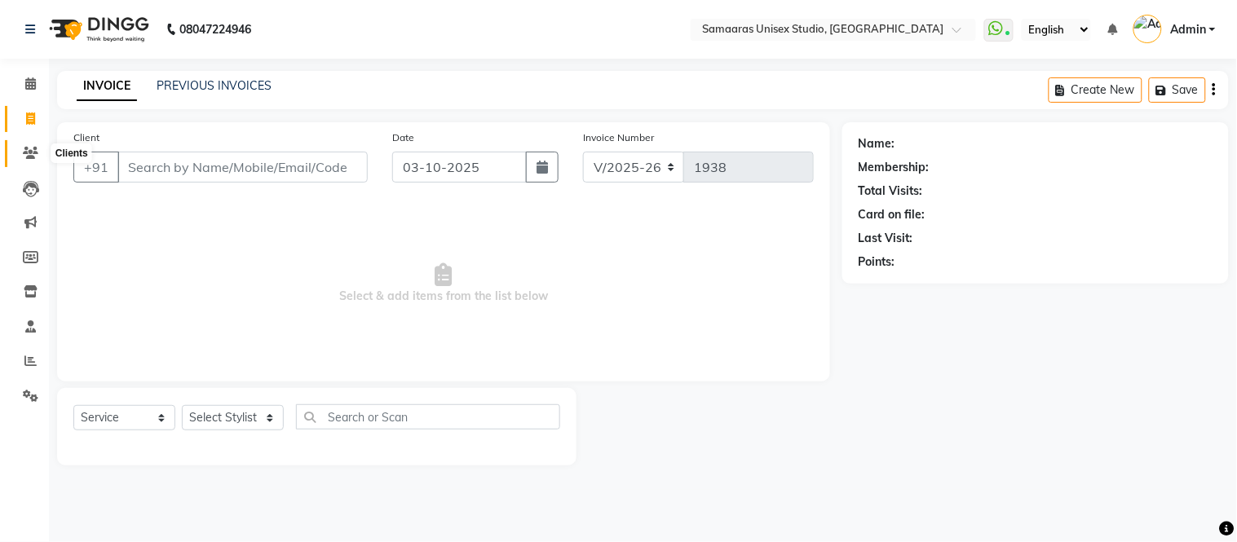
click at [24, 148] on icon at bounding box center [30, 153] width 15 height 12
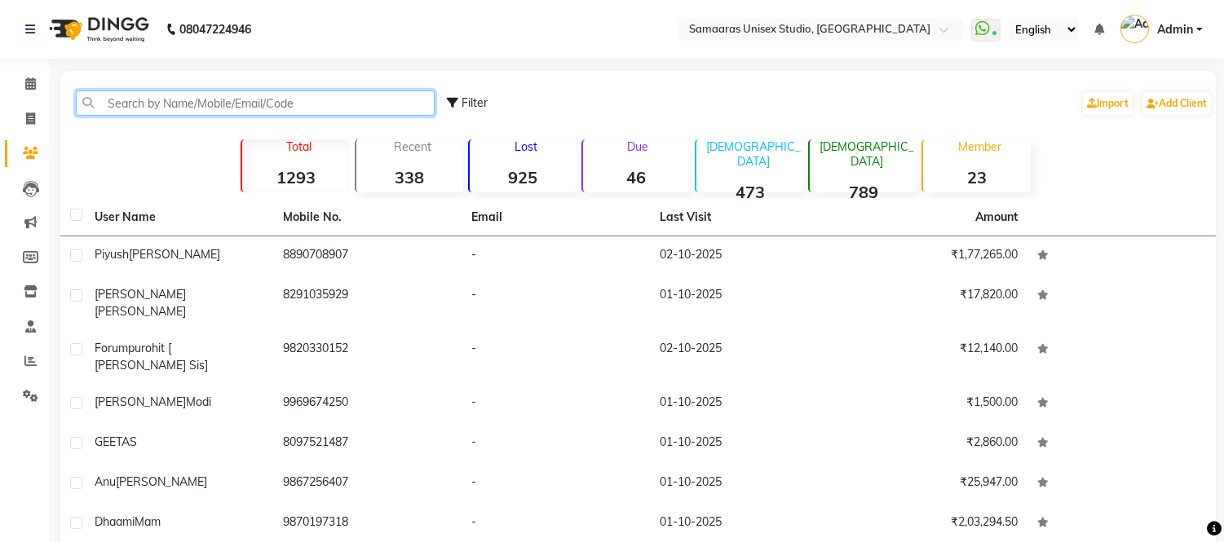
click at [161, 99] on input "text" at bounding box center [255, 102] width 359 height 25
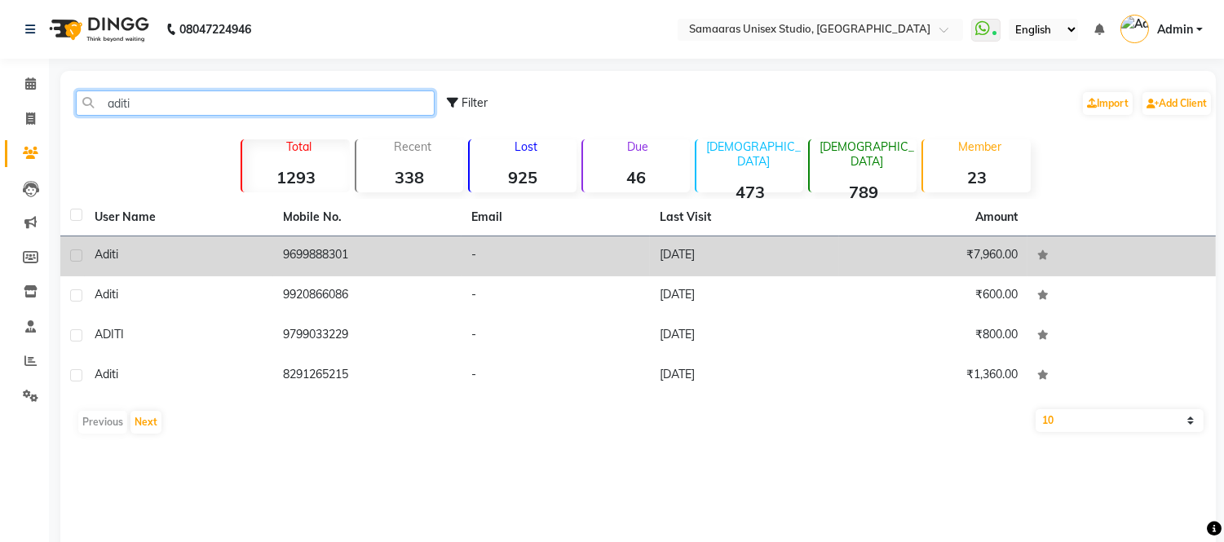
type input "aditi"
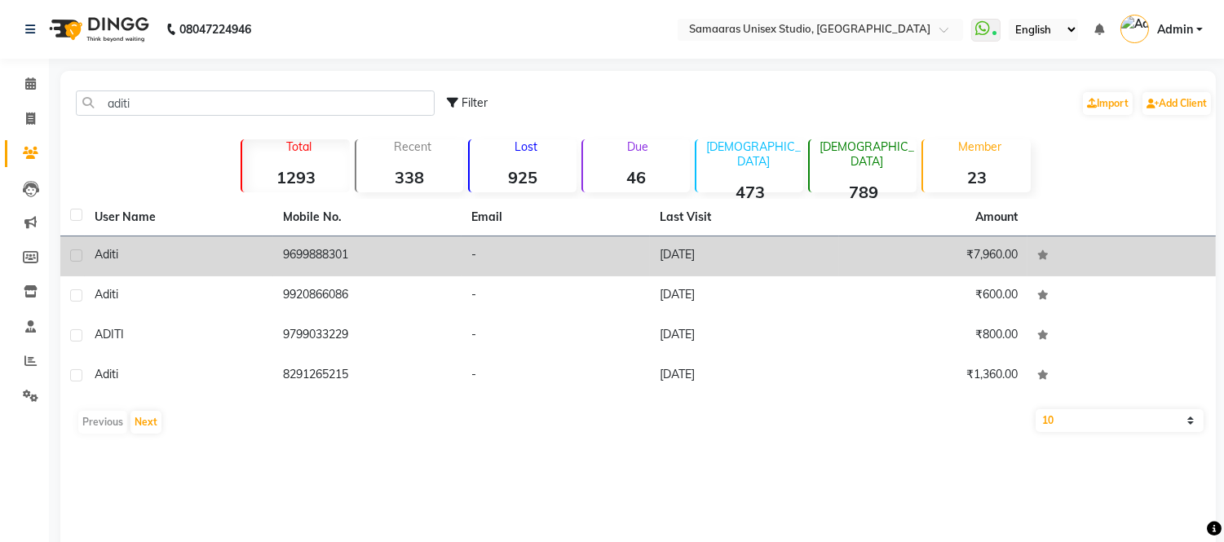
click at [338, 267] on td "9699888301" at bounding box center [367, 256] width 188 height 40
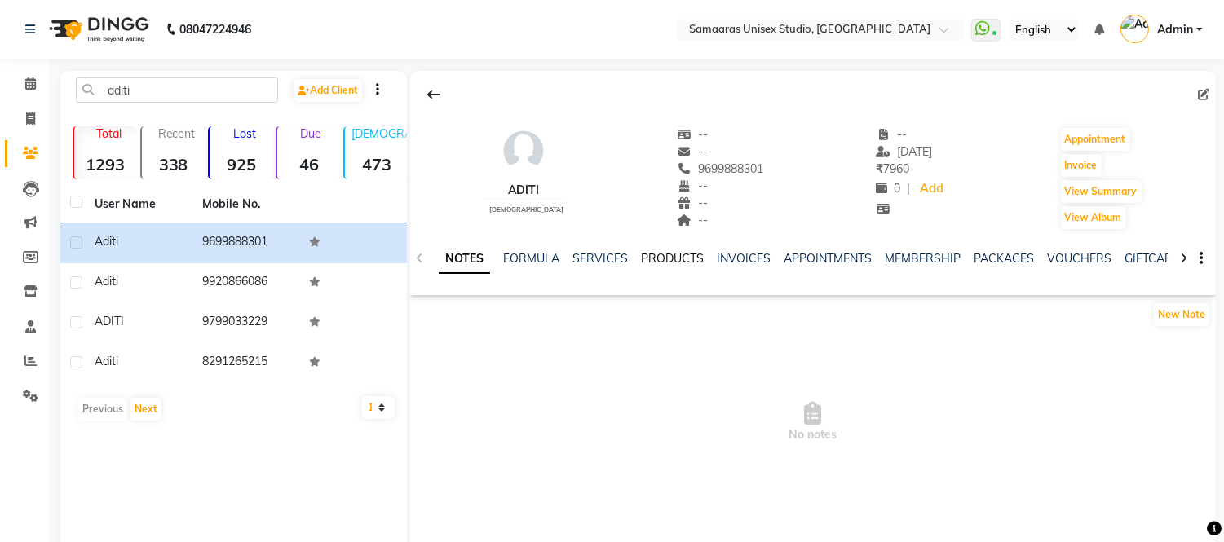
click at [659, 263] on link "PRODUCTS" at bounding box center [672, 258] width 63 height 15
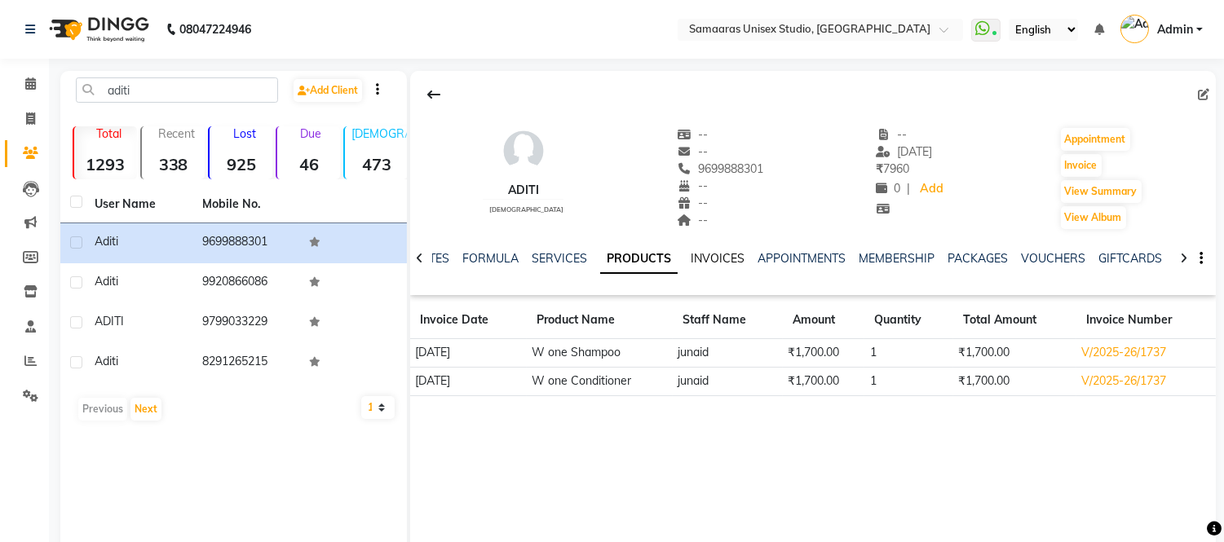
click at [720, 254] on link "INVOICES" at bounding box center [718, 258] width 54 height 15
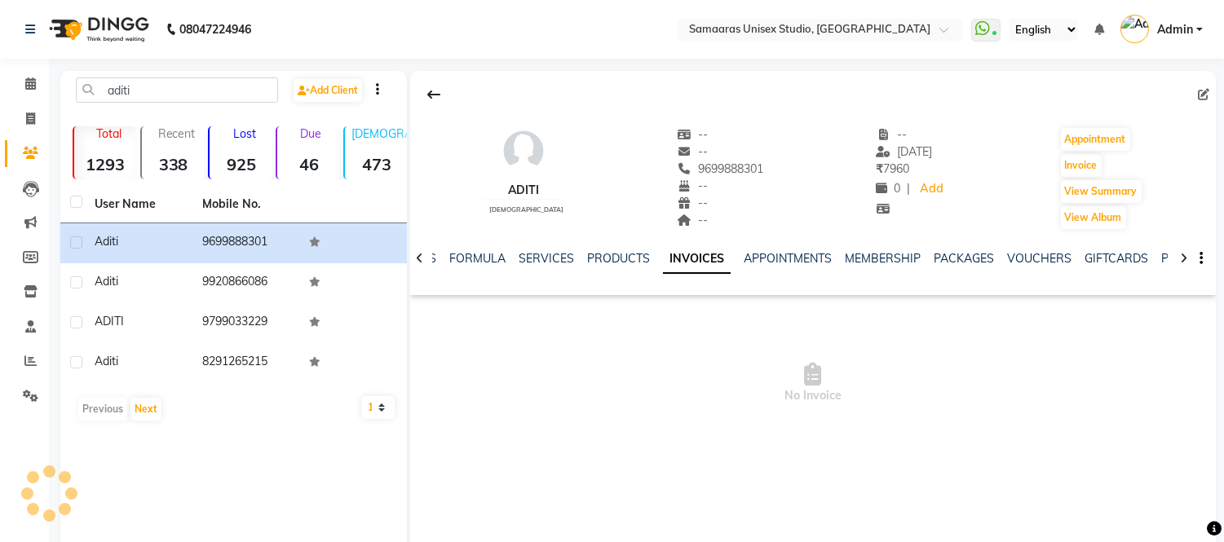
click at [672, 271] on link "INVOICES" at bounding box center [697, 259] width 68 height 29
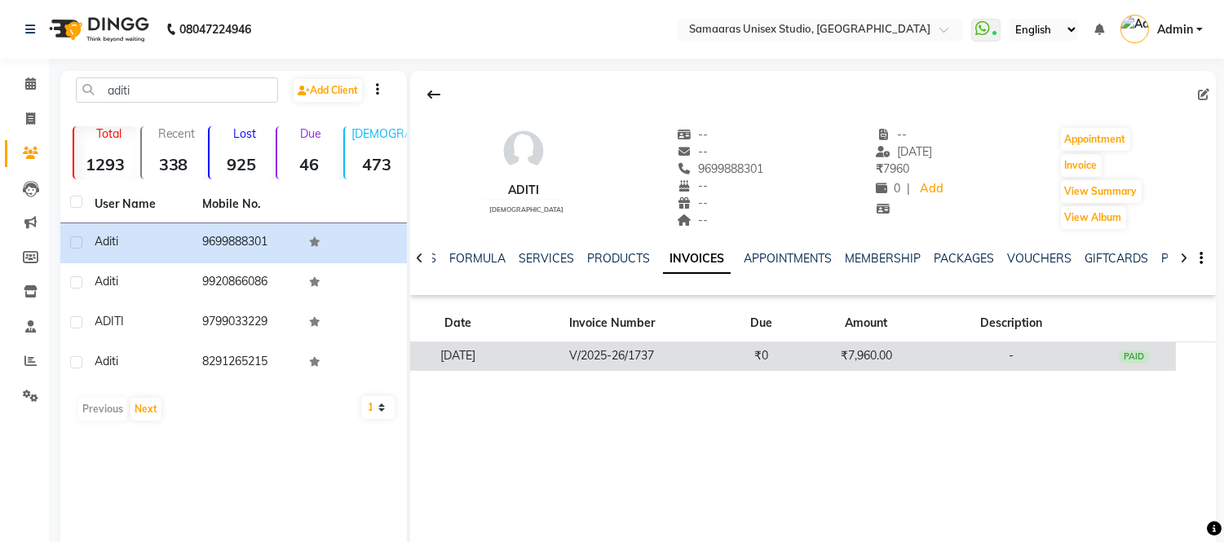
click at [713, 363] on td "V/2025-26/1737" at bounding box center [612, 356] width 214 height 29
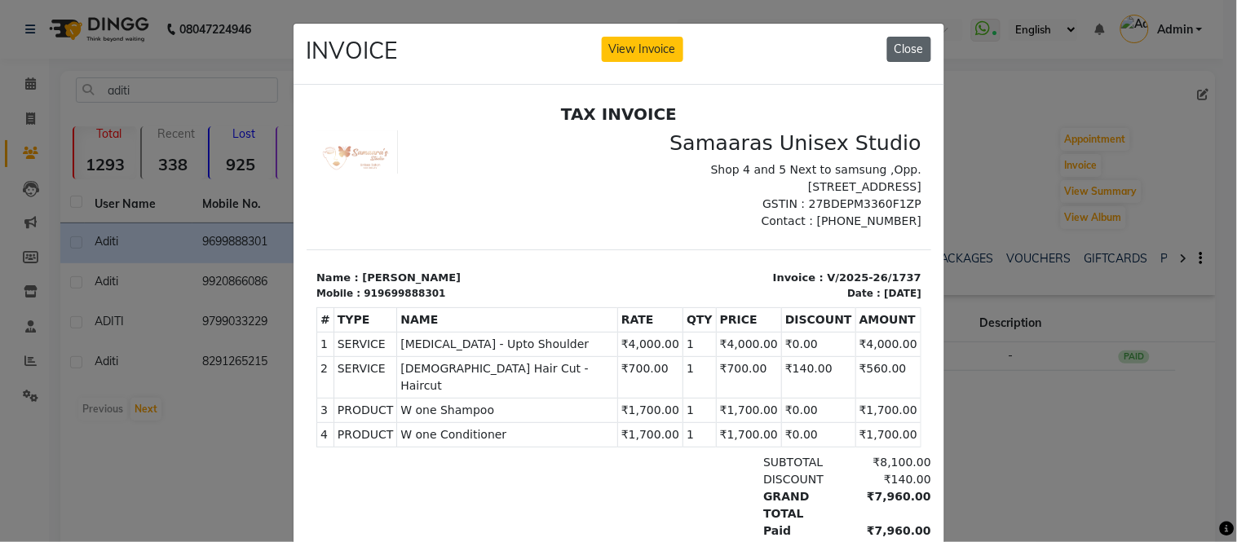
click at [907, 57] on button "Close" at bounding box center [909, 49] width 44 height 25
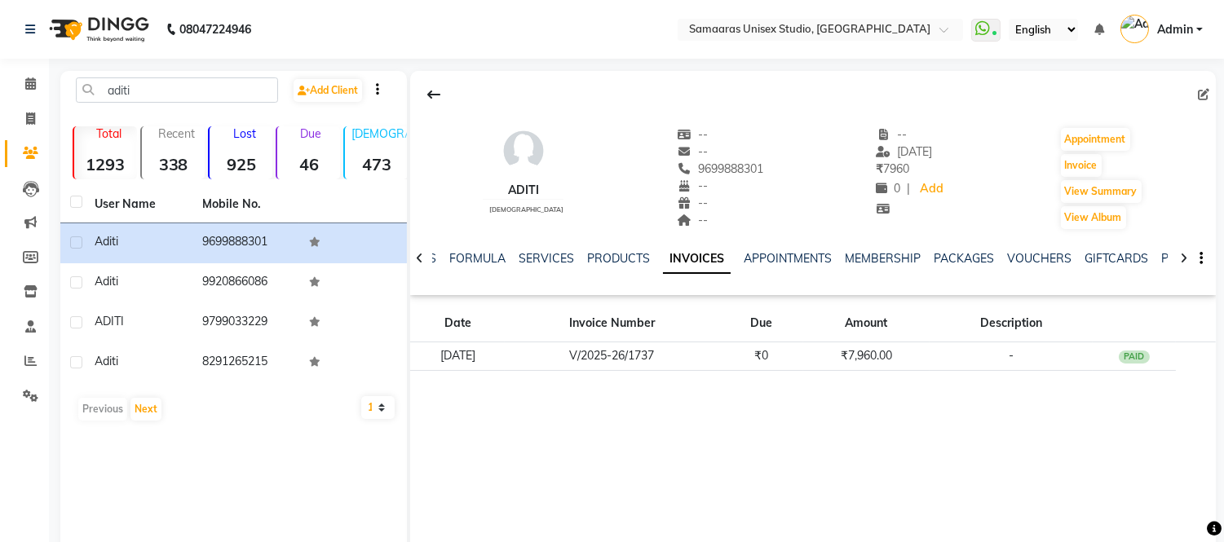
click at [124, 18] on img at bounding box center [98, 30] width 112 height 46
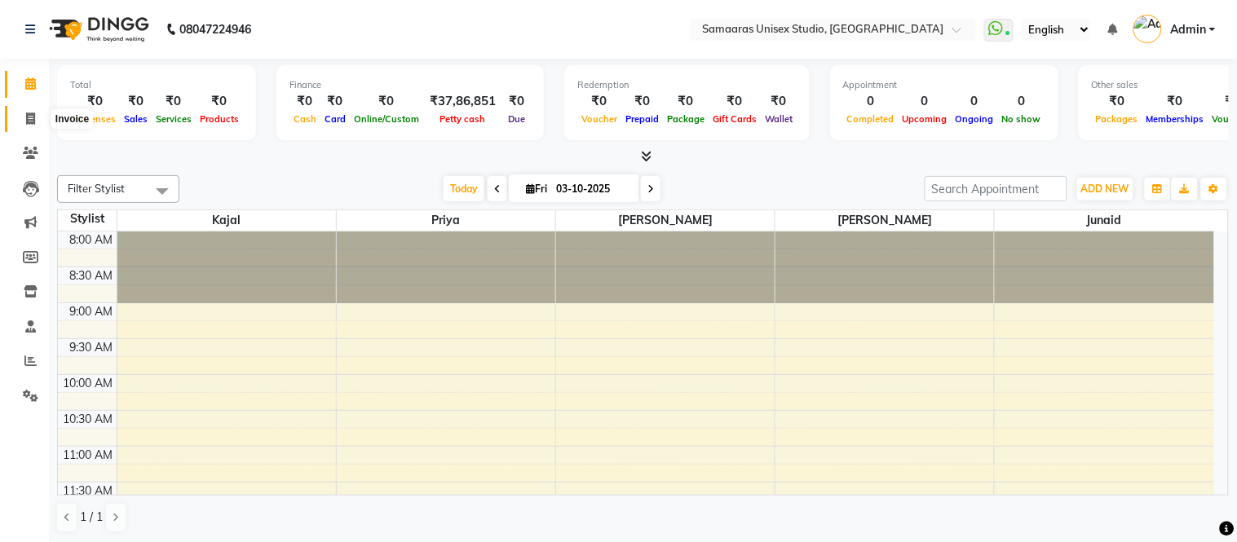
click at [17, 111] on span at bounding box center [30, 119] width 29 height 19
select select "service"
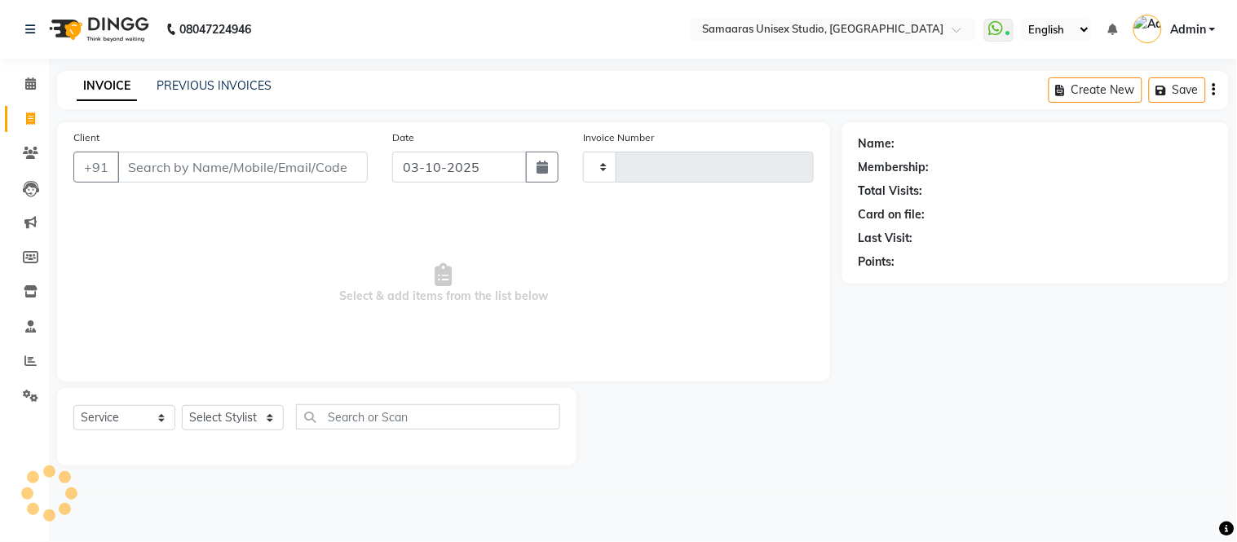
type input "1938"
select select "4525"
click at [212, 90] on link "PREVIOUS INVOICES" at bounding box center [214, 85] width 115 height 15
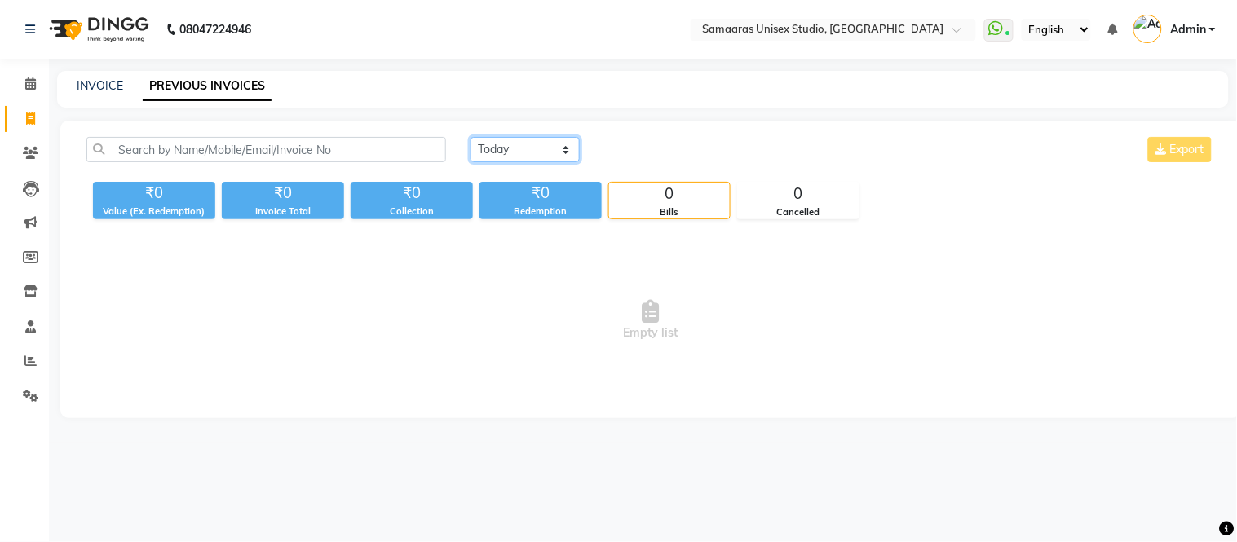
click at [526, 158] on select "Today Yesterday Custom Range" at bounding box center [524, 149] width 109 height 25
select select "range"
click at [470, 137] on select "Today Yesterday Custom Range" at bounding box center [524, 149] width 109 height 25
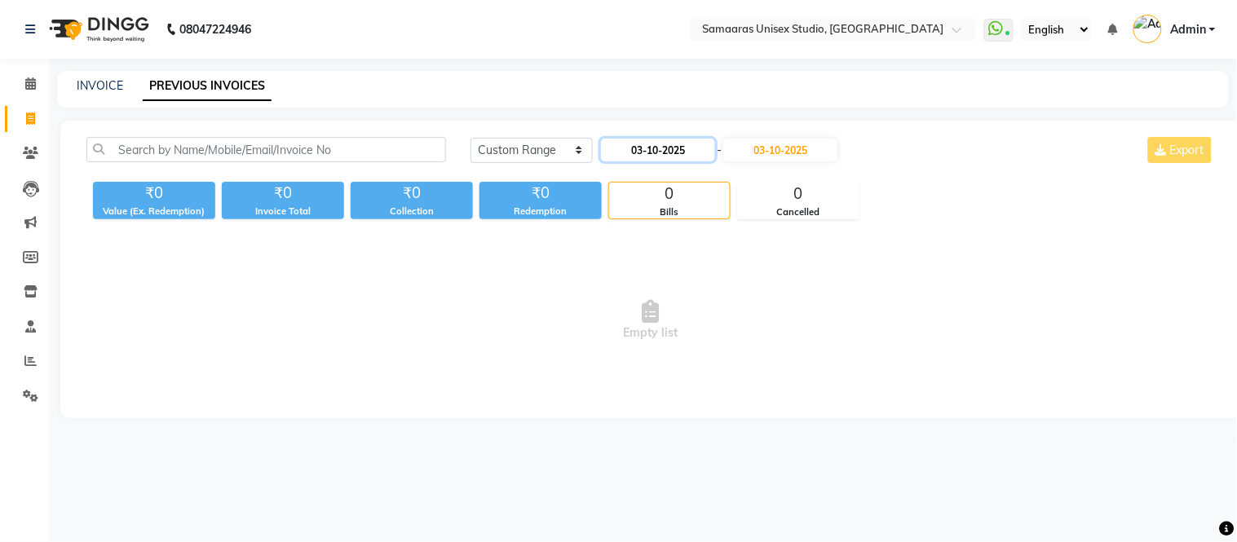
click at [648, 158] on input "03-10-2025" at bounding box center [658, 150] width 114 height 23
select select "10"
select select "2025"
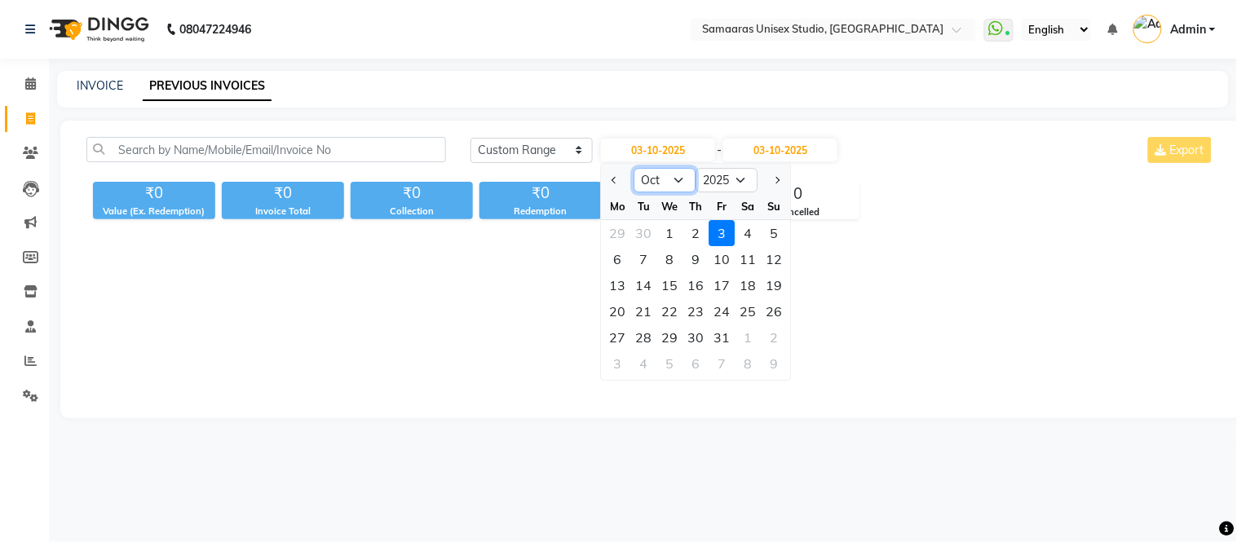
click at [662, 183] on select "Jan Feb Mar Apr May Jun [DATE] Aug Sep Oct Nov Dec" at bounding box center [665, 180] width 62 height 24
select select "9"
click at [634, 168] on select "Jan Feb Mar Apr May Jun [DATE] Aug Sep Oct Nov Dec" at bounding box center [665, 180] width 62 height 24
click at [615, 239] on div "1" at bounding box center [618, 233] width 26 height 26
type input "01-09-2025"
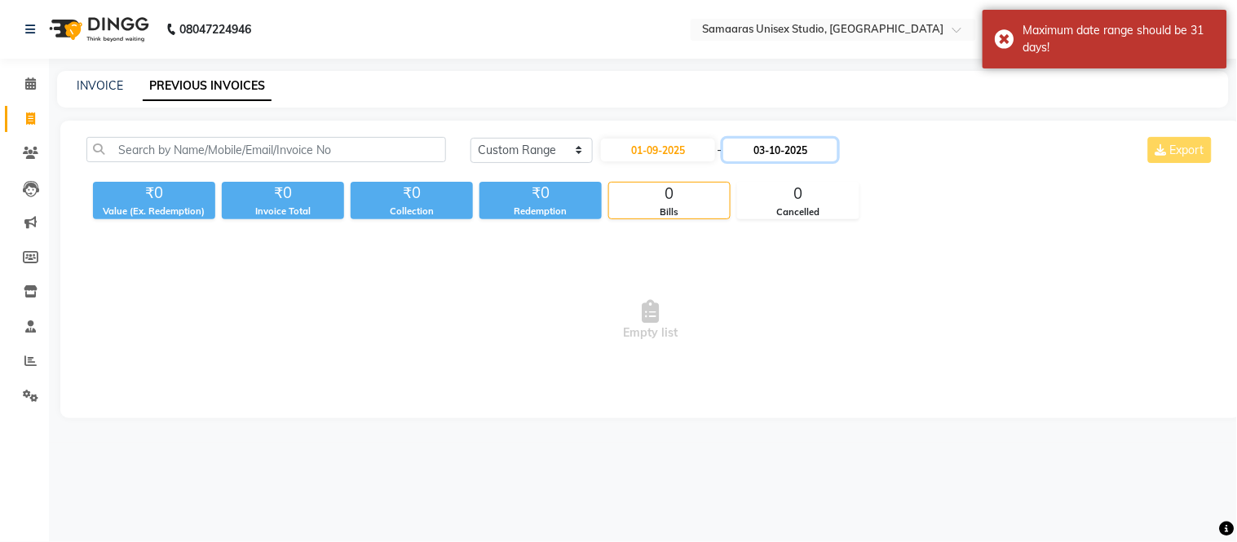
click at [825, 151] on input "03-10-2025" at bounding box center [780, 150] width 114 height 23
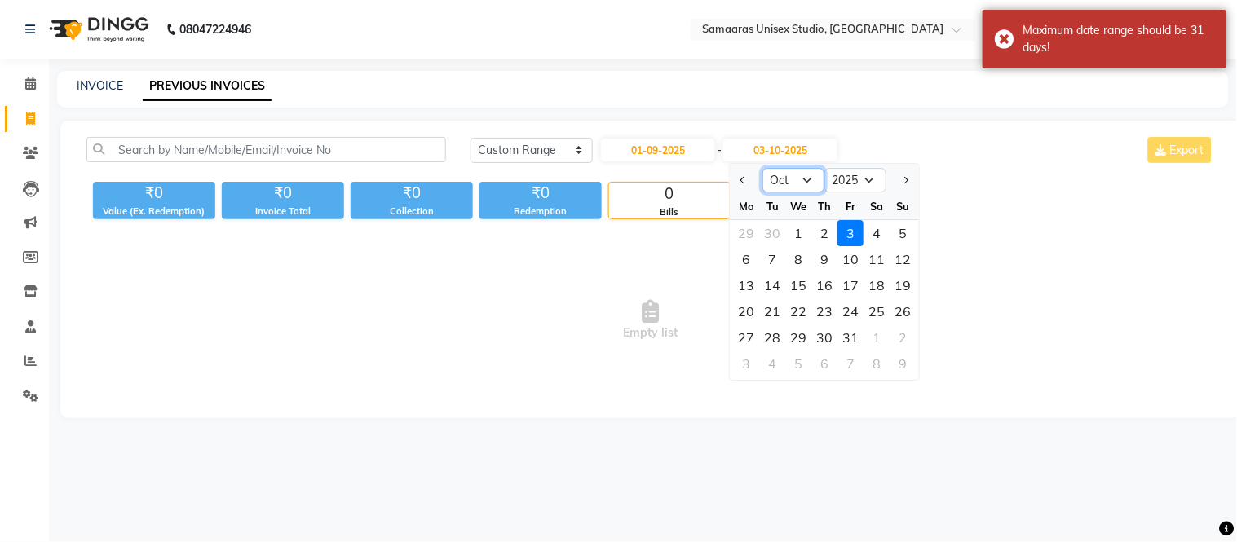
click at [799, 183] on select "Sep Oct Nov Dec" at bounding box center [794, 180] width 62 height 24
select select "9"
click at [763, 168] on select "Sep Oct Nov Dec" at bounding box center [794, 180] width 62 height 24
click at [775, 330] on div "30" at bounding box center [773, 337] width 26 height 26
type input "30-09-2025"
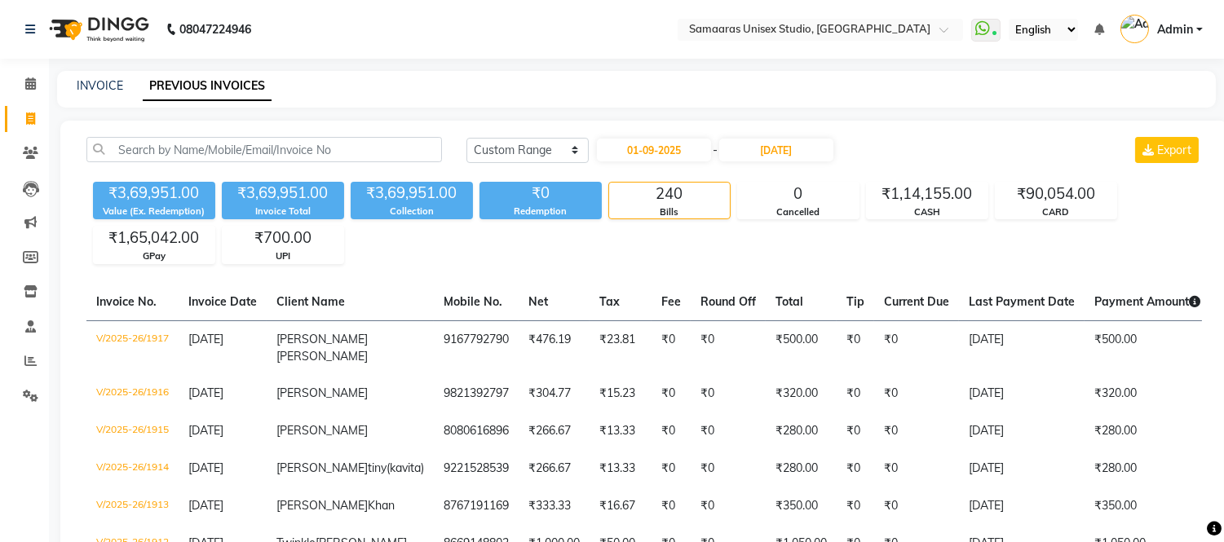
click at [91, 25] on img at bounding box center [98, 30] width 112 height 46
